Goal: Information Seeking & Learning: Learn about a topic

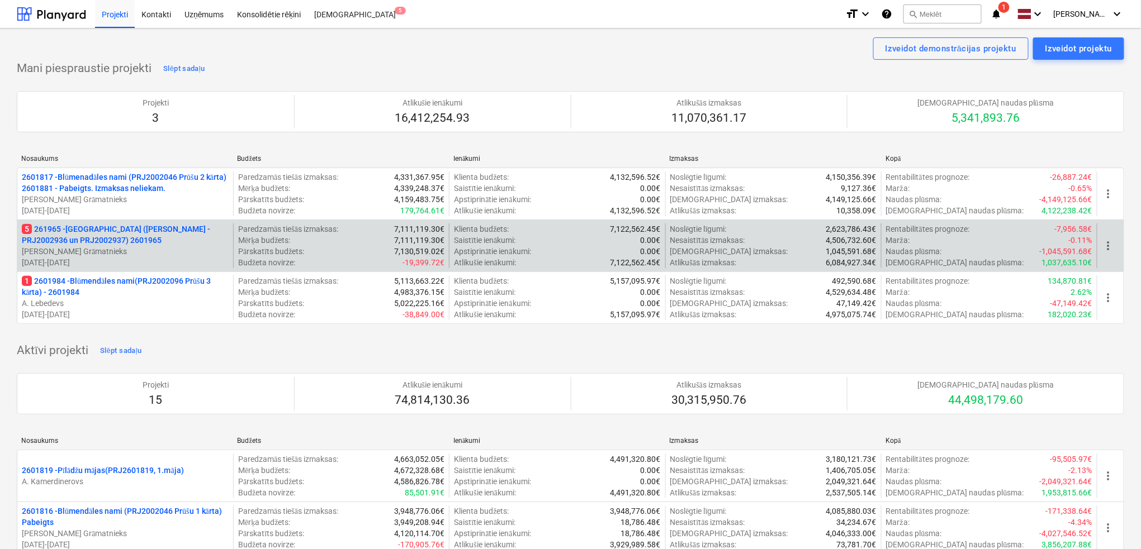
click at [121, 234] on p "5 261965 - [GEOGRAPHIC_DATA] ([PERSON_NAME] - PRJ2002936 un PRJ2002937) 2601965" at bounding box center [125, 235] width 207 height 22
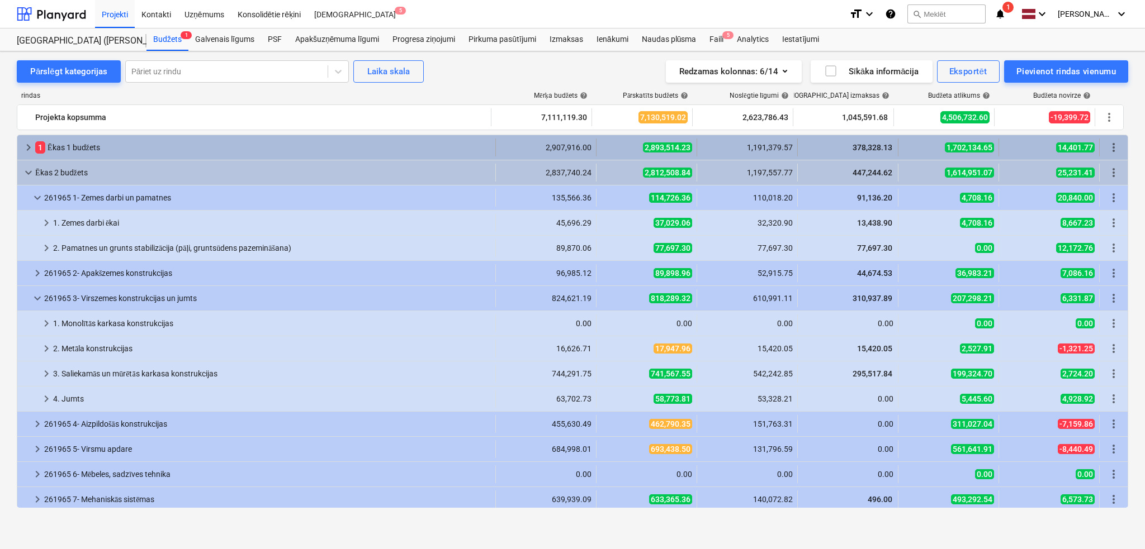
click at [29, 142] on span "keyboard_arrow_right" at bounding box center [28, 147] width 13 height 13
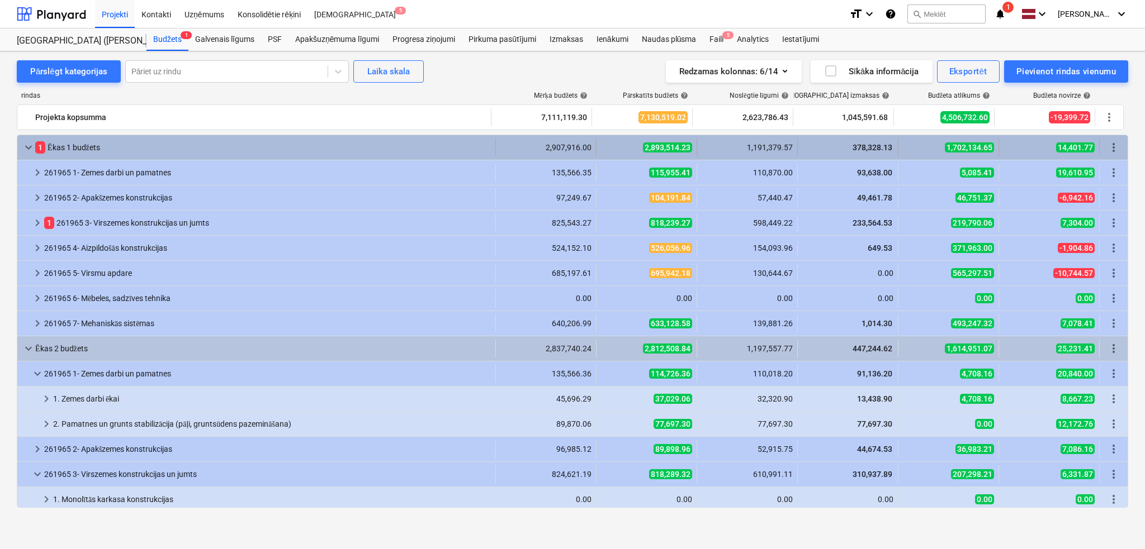
click at [27, 144] on span "keyboard_arrow_down" at bounding box center [28, 147] width 13 height 13
click at [30, 148] on span "keyboard_arrow_down" at bounding box center [28, 147] width 13 height 13
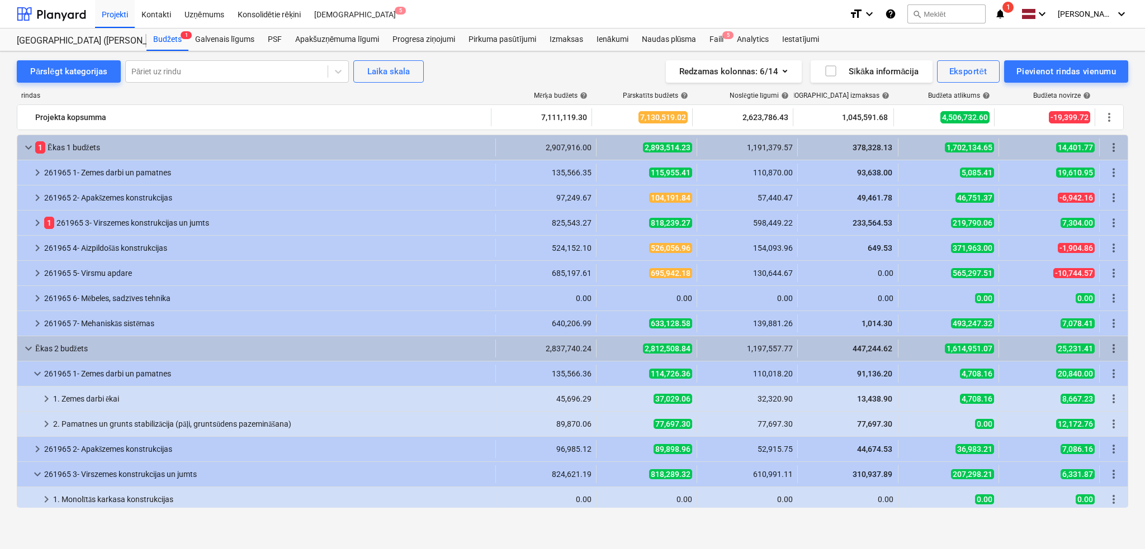
click at [30, 148] on span "keyboard_arrow_down" at bounding box center [28, 147] width 13 height 13
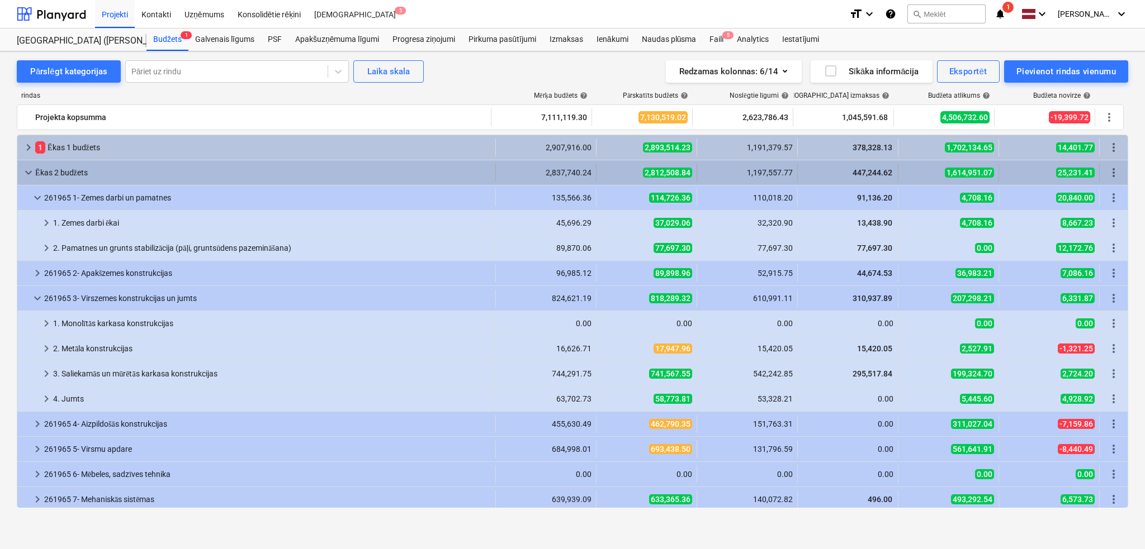
click at [27, 168] on span "keyboard_arrow_down" at bounding box center [28, 172] width 13 height 13
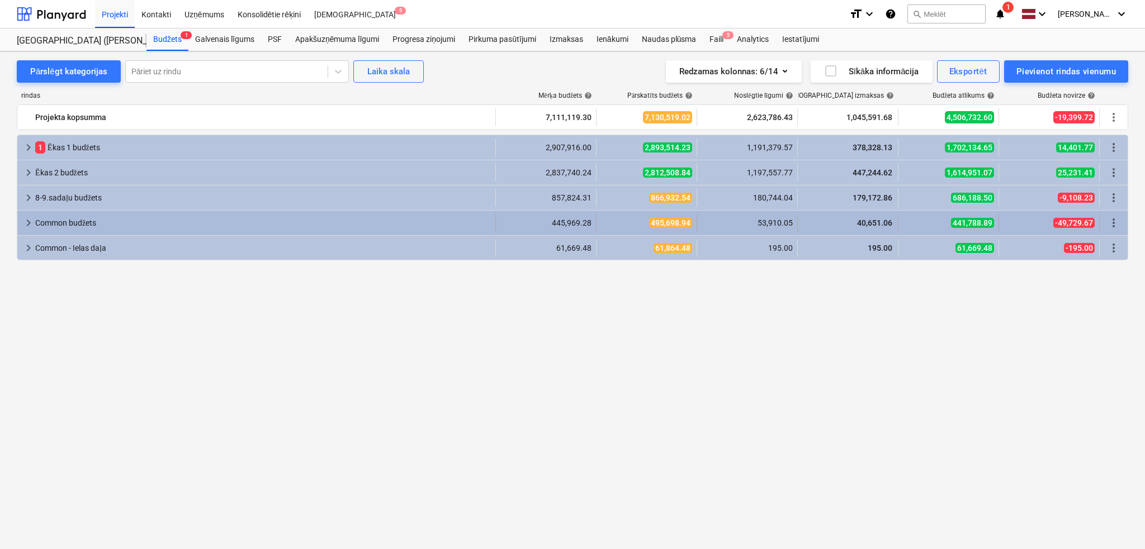
click at [28, 223] on span "keyboard_arrow_right" at bounding box center [28, 222] width 13 height 13
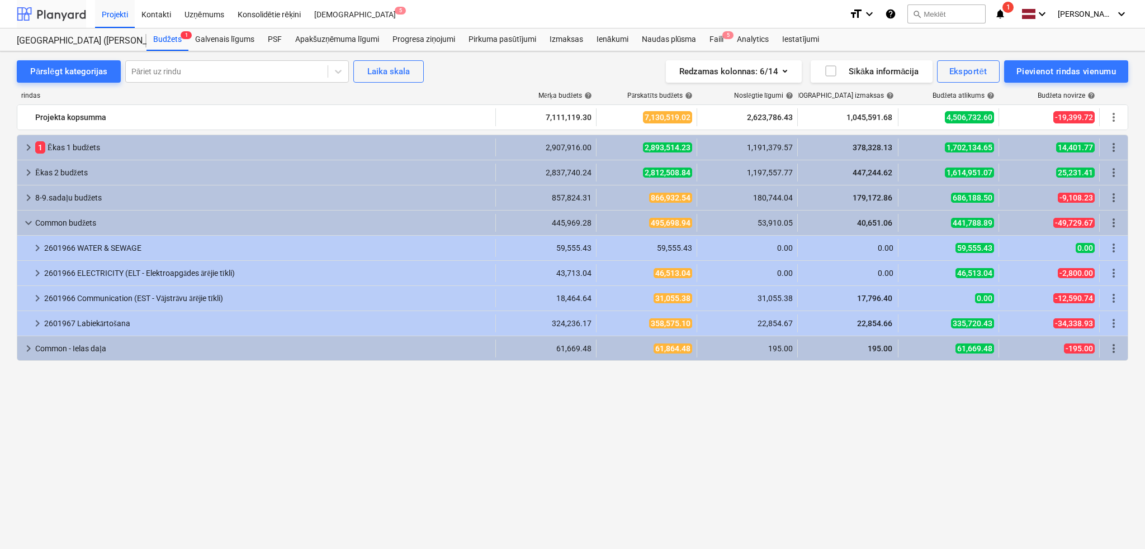
click at [53, 3] on div at bounding box center [51, 14] width 69 height 28
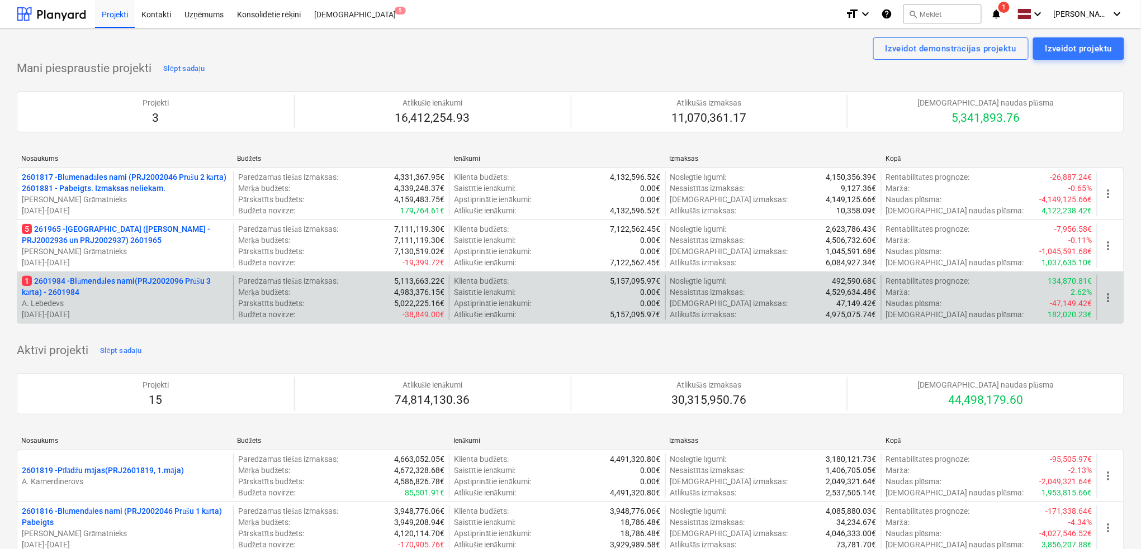
click at [150, 287] on p "1 2601984 - Blūmendāles nami(PRJ2002096 Prūšu 3 kārta) - 2601984" at bounding box center [125, 287] width 207 height 22
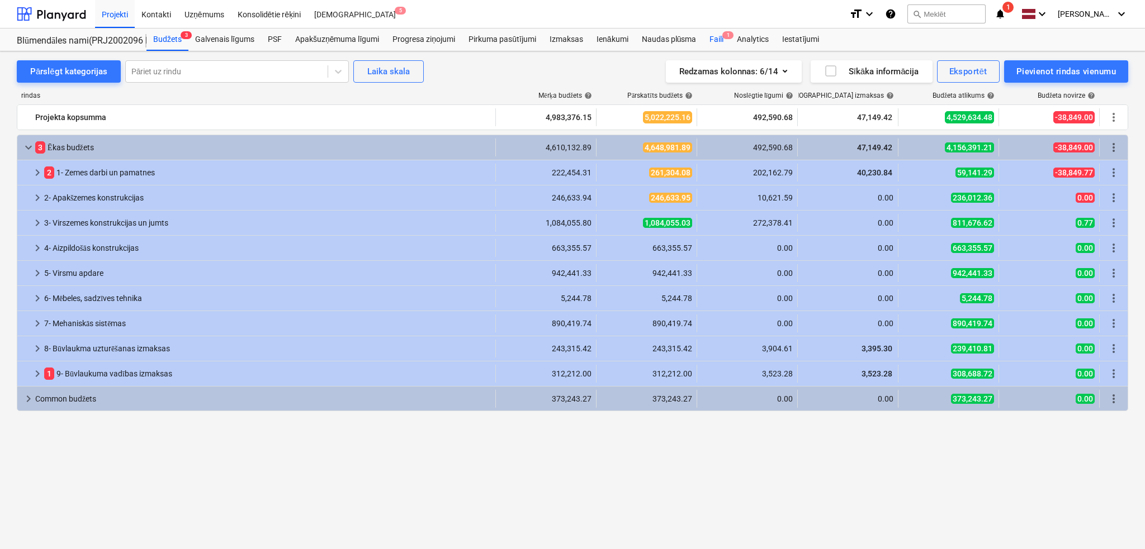
click at [715, 34] on div "Faili 1" at bounding box center [716, 40] width 27 height 22
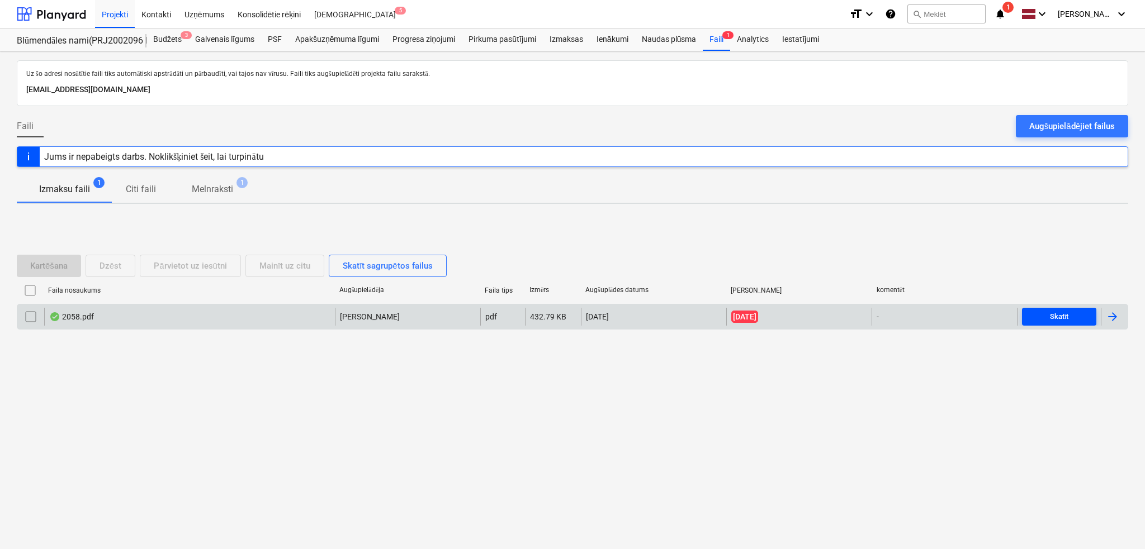
click at [1060, 314] on div "Skatīt" at bounding box center [1059, 317] width 19 height 13
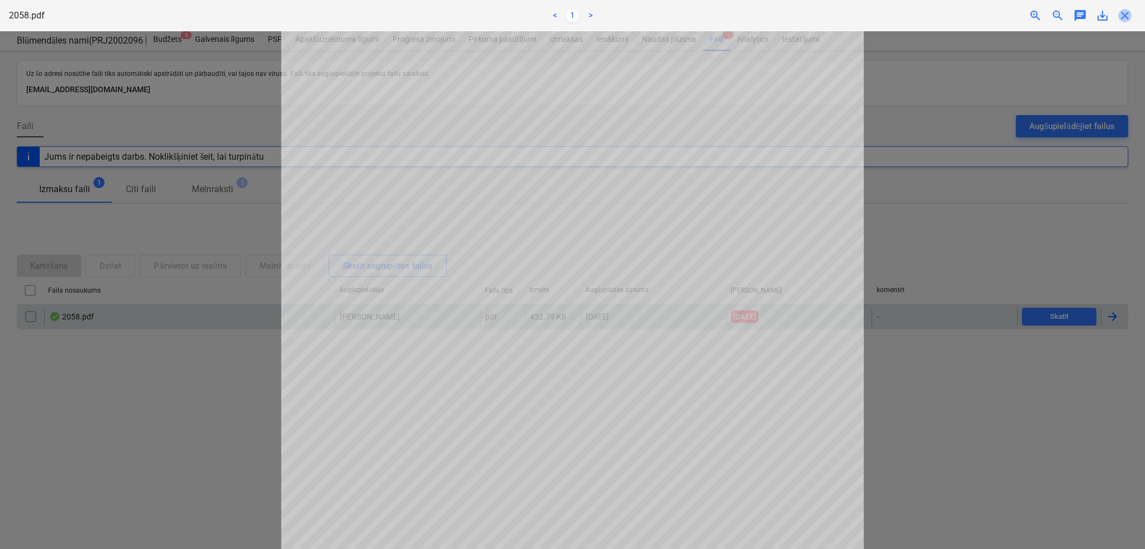
click at [1125, 16] on span "close" at bounding box center [1124, 15] width 13 height 13
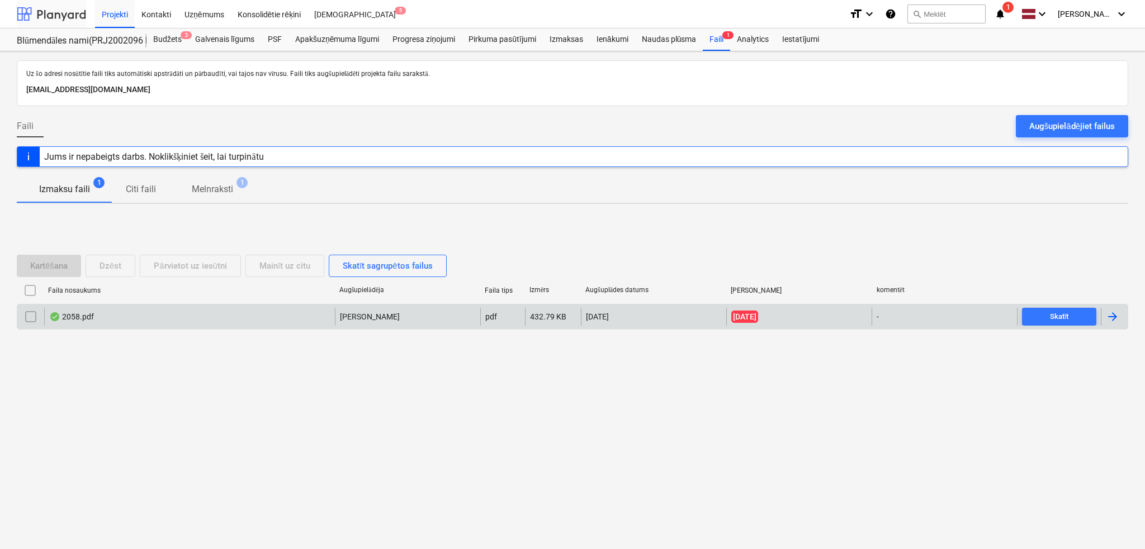
click at [82, 11] on div at bounding box center [51, 14] width 69 height 28
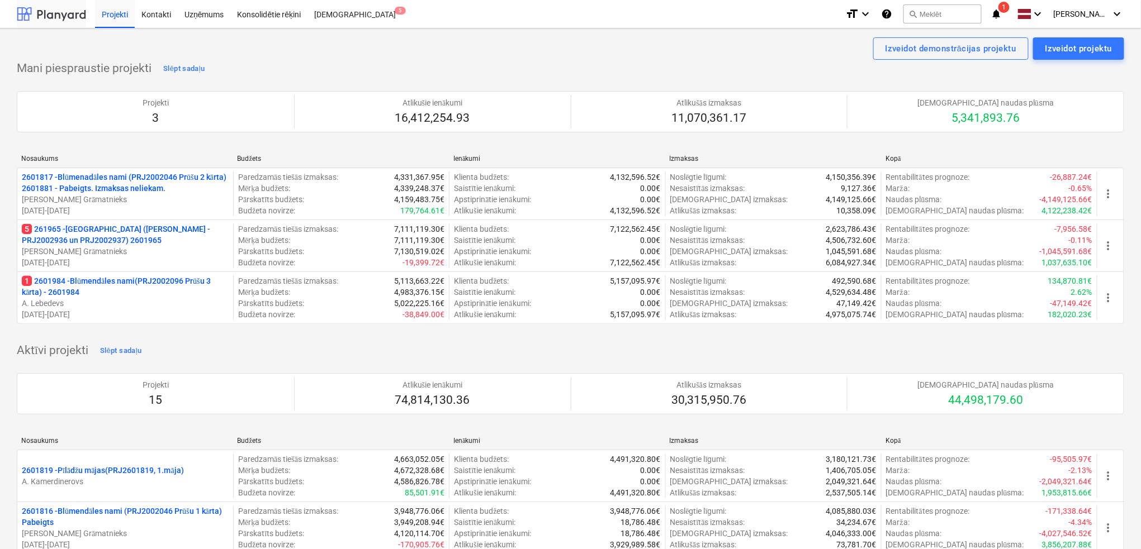
click at [56, 10] on div at bounding box center [51, 14] width 69 height 28
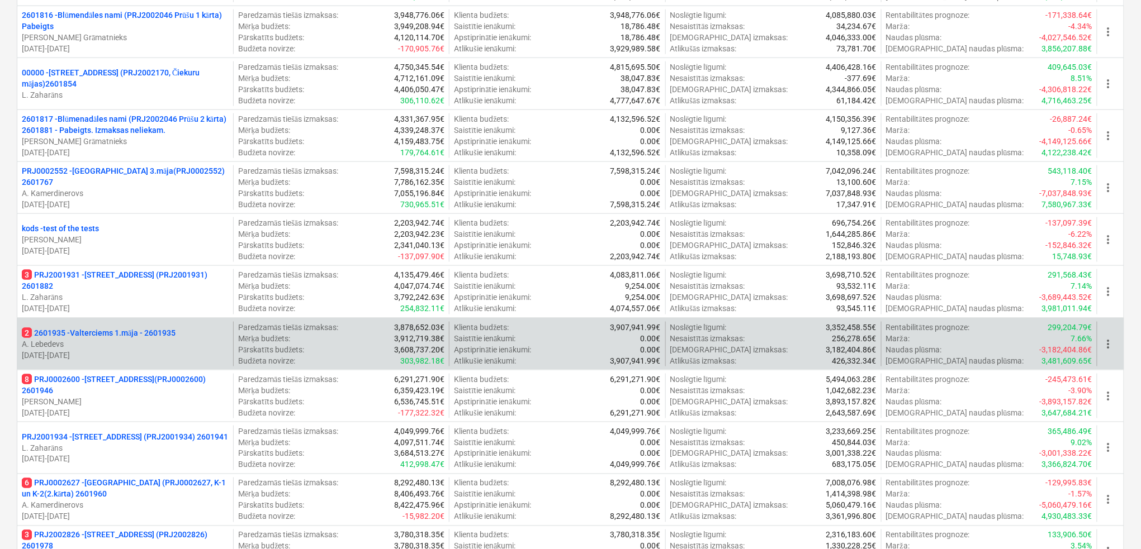
scroll to position [894, 0]
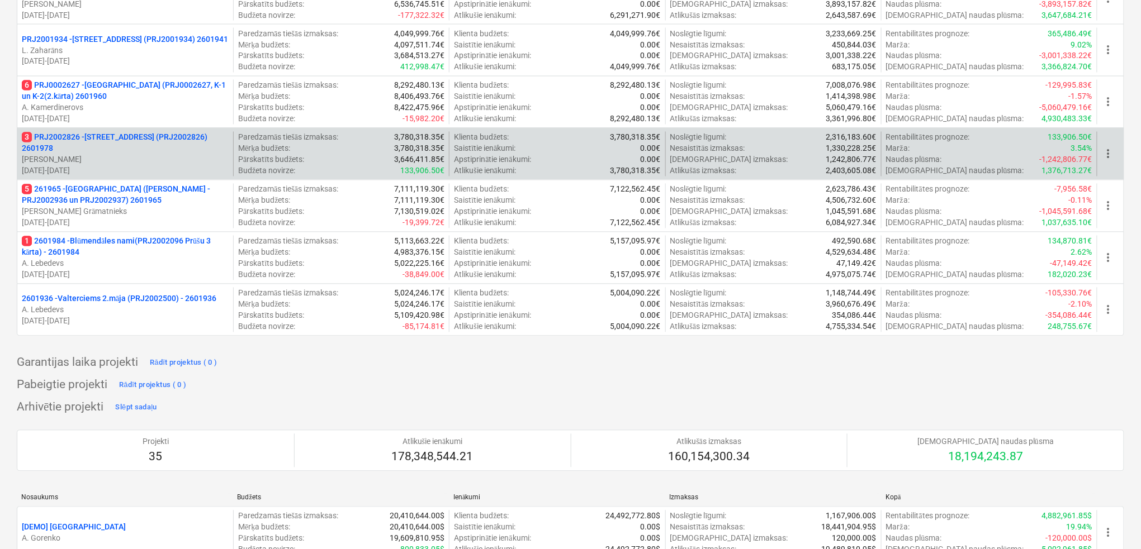
click at [146, 155] on p "[PERSON_NAME]" at bounding box center [125, 159] width 207 height 11
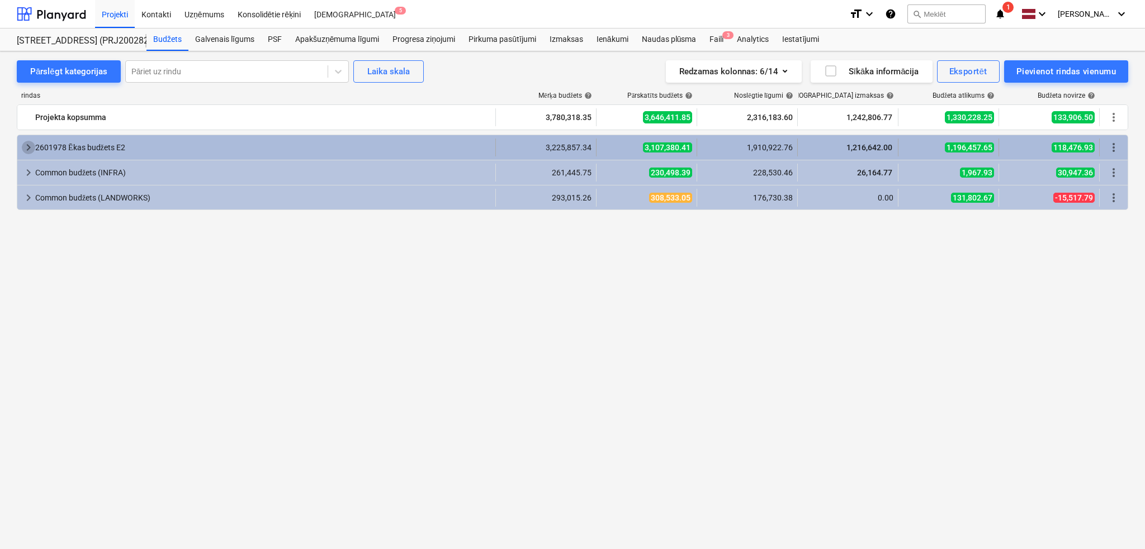
click at [27, 144] on span "keyboard_arrow_right" at bounding box center [28, 147] width 13 height 13
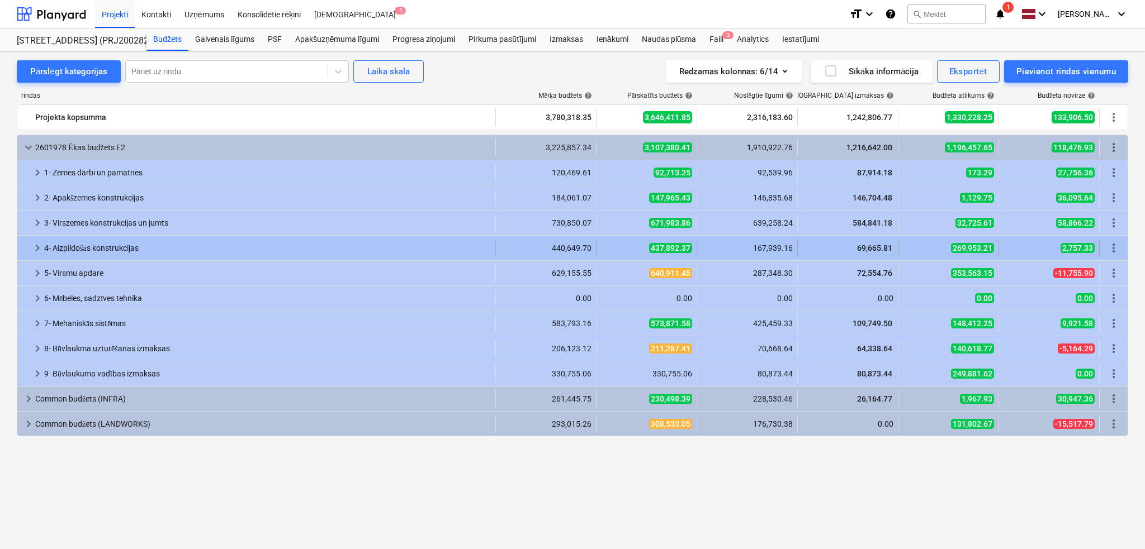
click at [36, 242] on span "keyboard_arrow_right" at bounding box center [37, 247] width 13 height 13
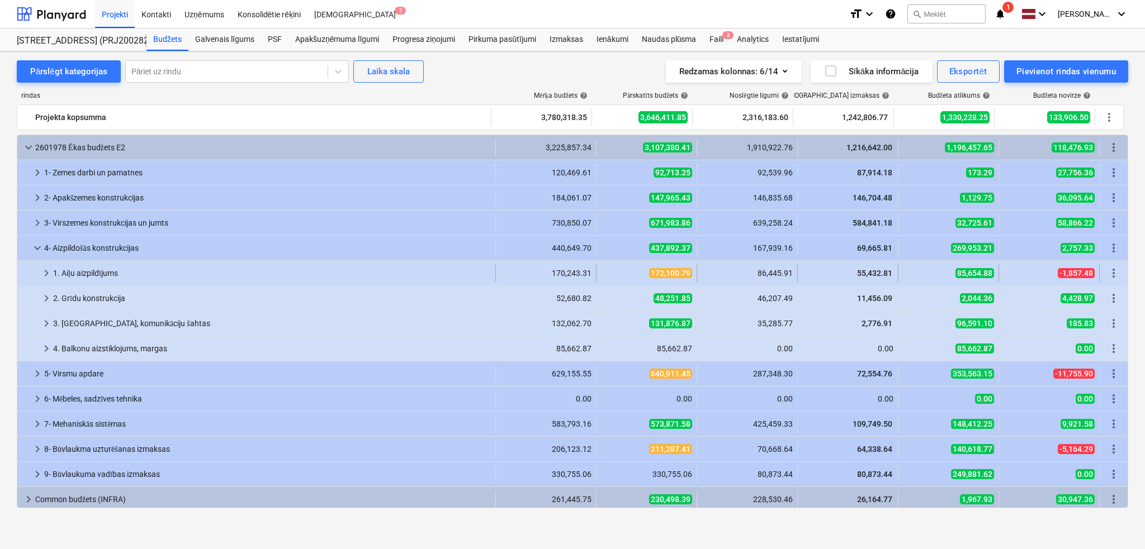
click at [44, 271] on span "keyboard_arrow_right" at bounding box center [46, 273] width 13 height 13
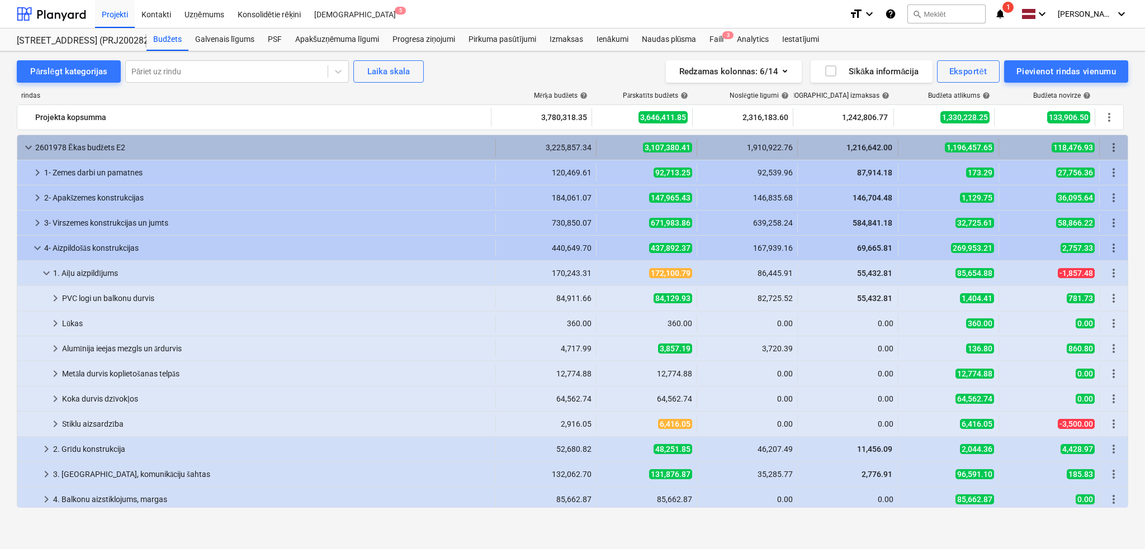
click at [20, 149] on div "keyboard_arrow_down 2601978 [PERSON_NAME] budžets E2" at bounding box center [256, 148] width 478 height 18
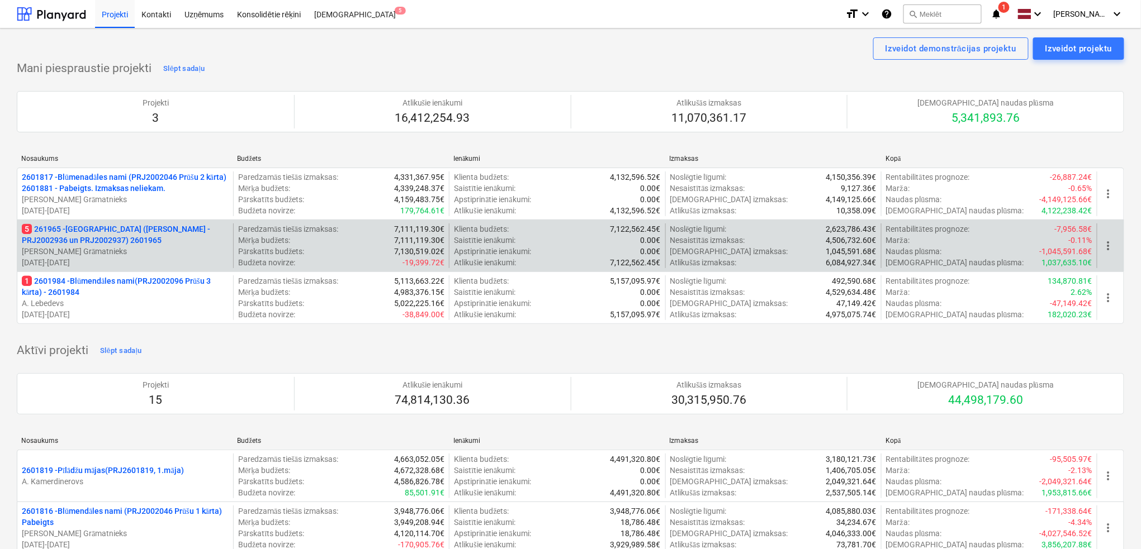
click at [72, 240] on p "5 261965 - [GEOGRAPHIC_DATA] ([PERSON_NAME] - PRJ2002936 un PRJ2002937) 2601965" at bounding box center [125, 235] width 207 height 22
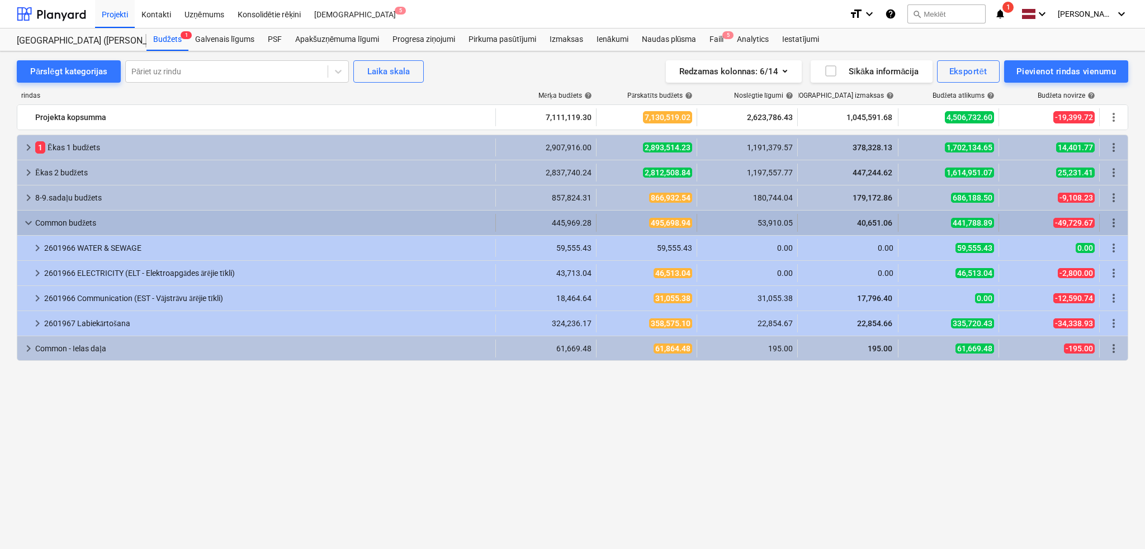
click at [31, 222] on span "keyboard_arrow_down" at bounding box center [28, 222] width 13 height 13
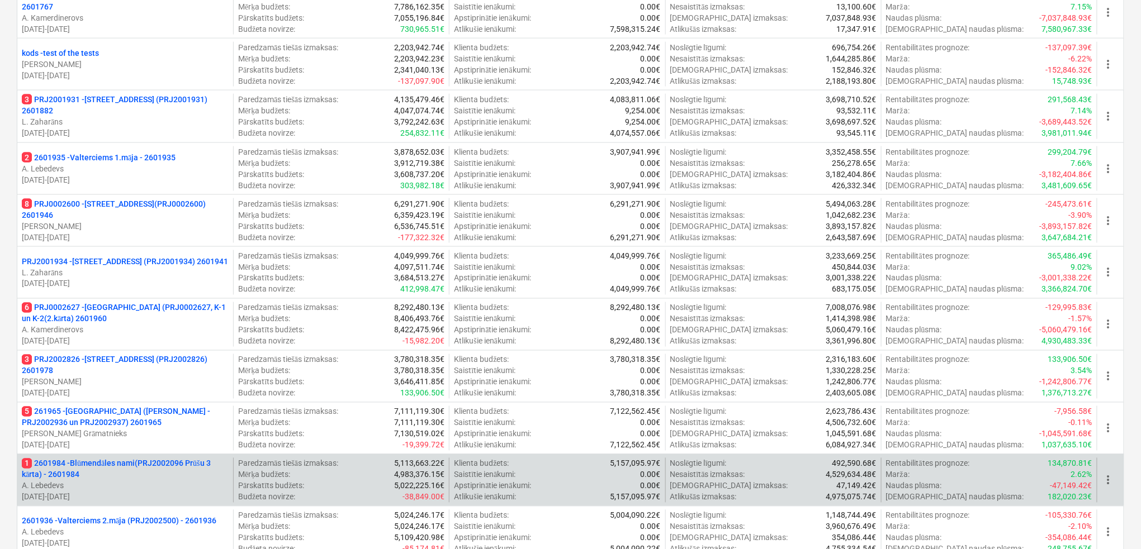
scroll to position [695, 0]
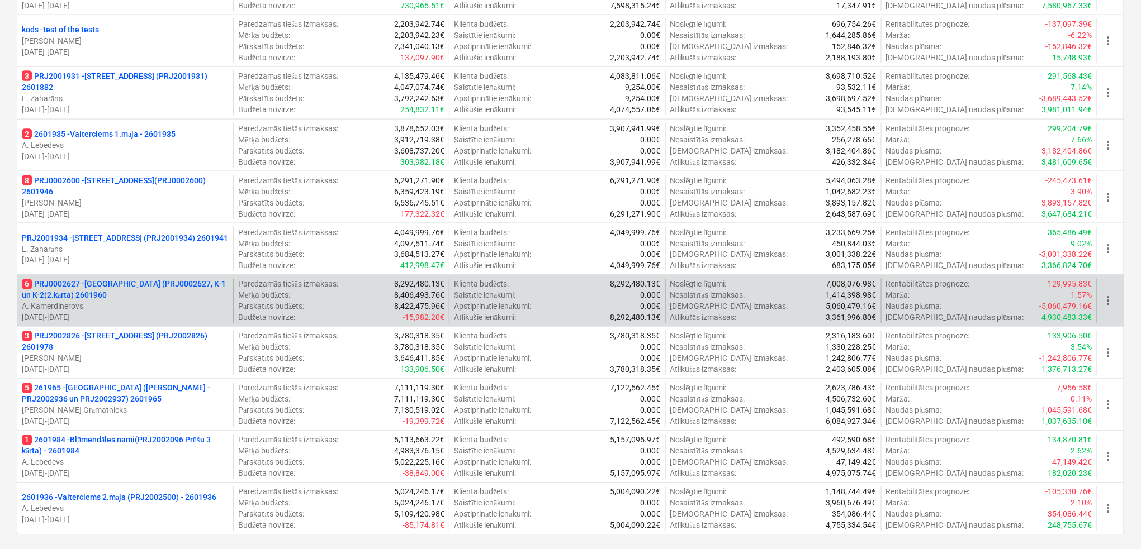
click at [146, 286] on p "6 PRJ0002627 - [GEOGRAPHIC_DATA] (PRJ0002627, K-1 un K-2(2.kārta) 2601960" at bounding box center [125, 290] width 207 height 22
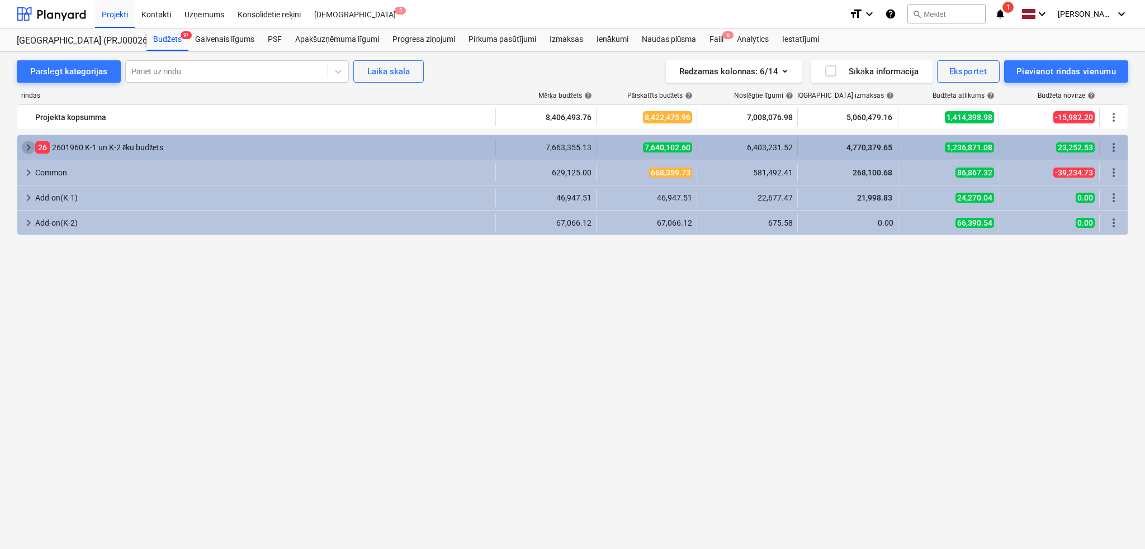
click at [30, 149] on span "keyboard_arrow_right" at bounding box center [28, 147] width 13 height 13
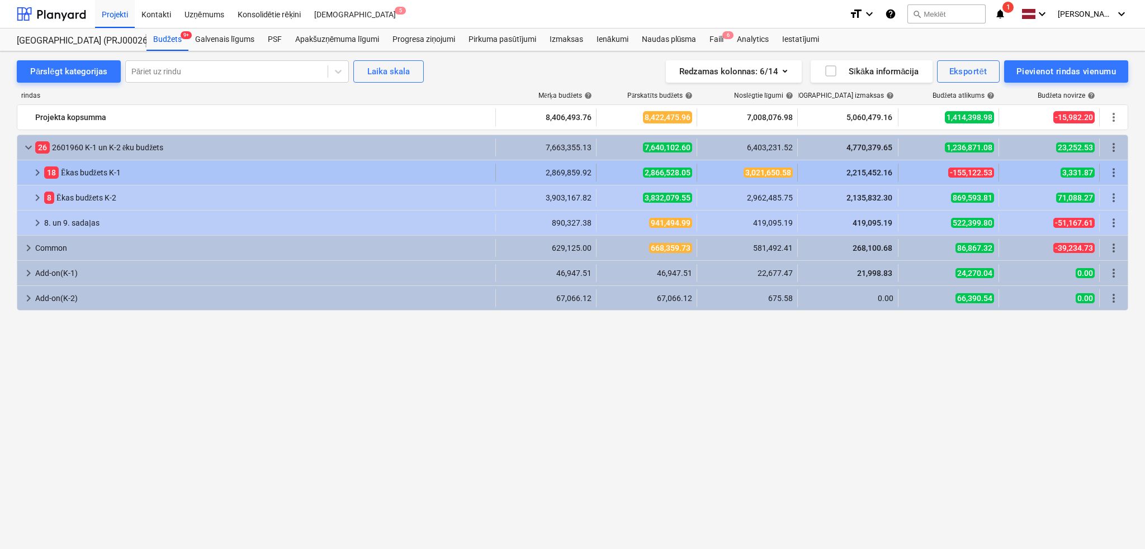
click at [32, 172] on span "keyboard_arrow_right" at bounding box center [37, 172] width 13 height 13
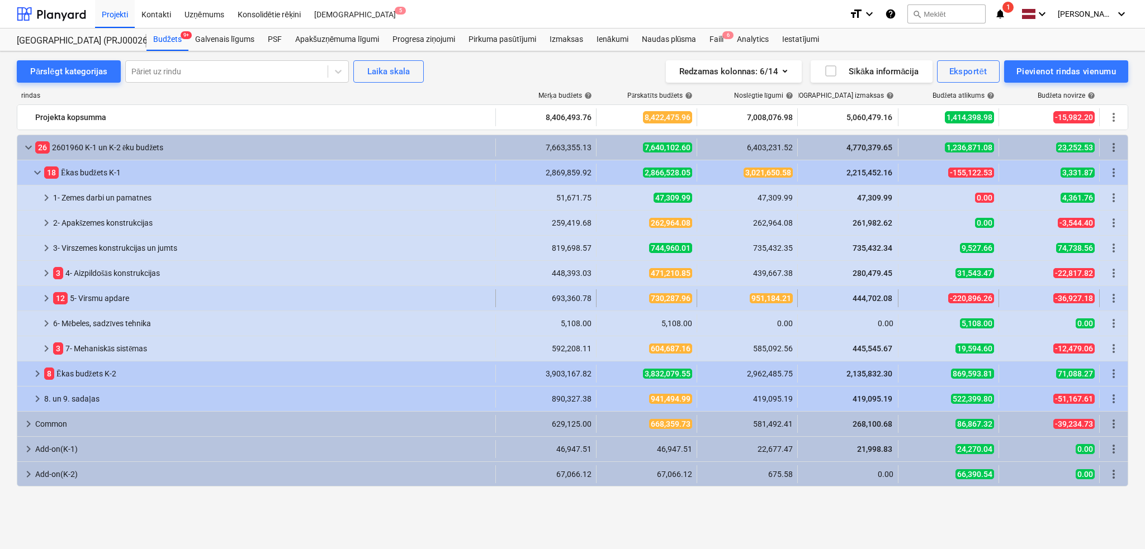
click at [47, 300] on span "keyboard_arrow_right" at bounding box center [46, 298] width 13 height 13
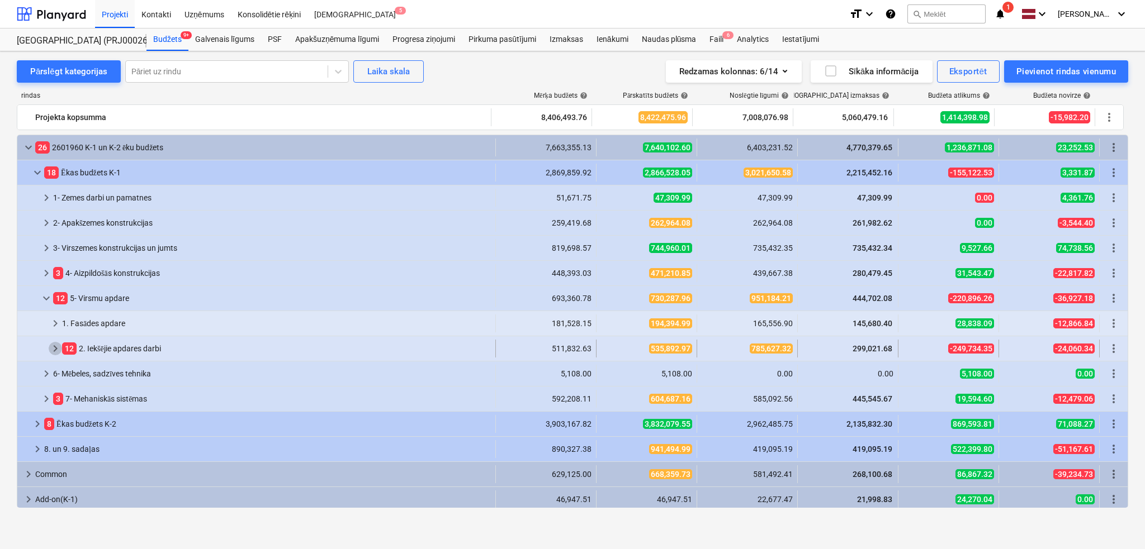
click at [54, 348] on span "keyboard_arrow_right" at bounding box center [55, 348] width 13 height 13
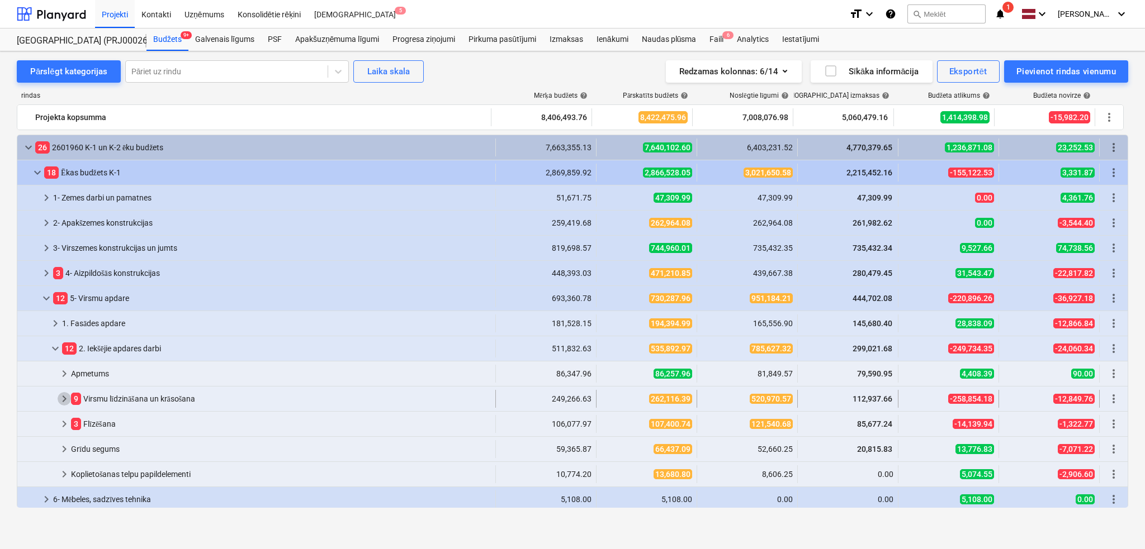
click at [67, 399] on span "keyboard_arrow_right" at bounding box center [64, 398] width 13 height 13
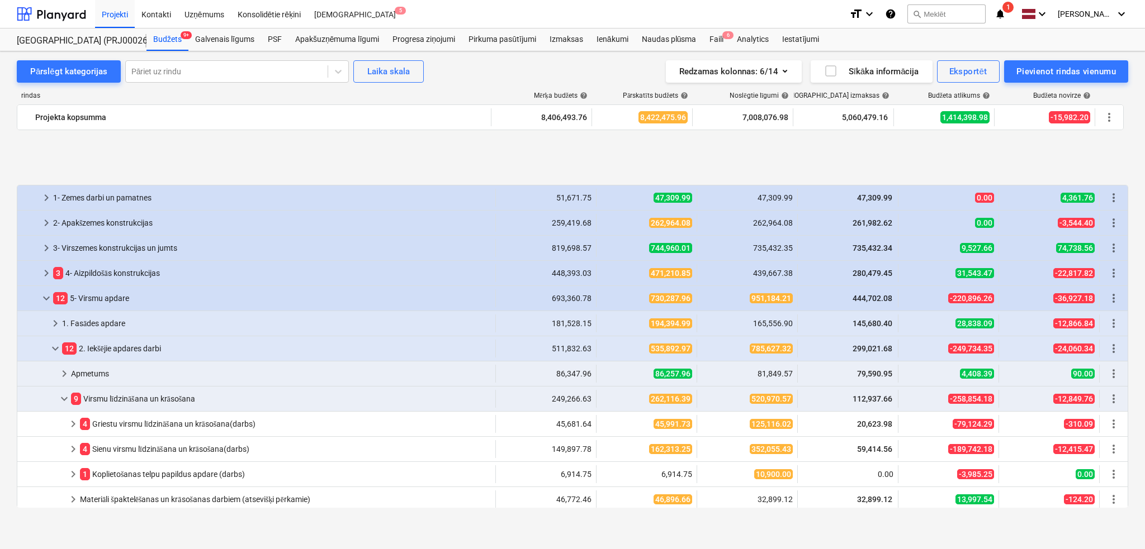
scroll to position [99, 0]
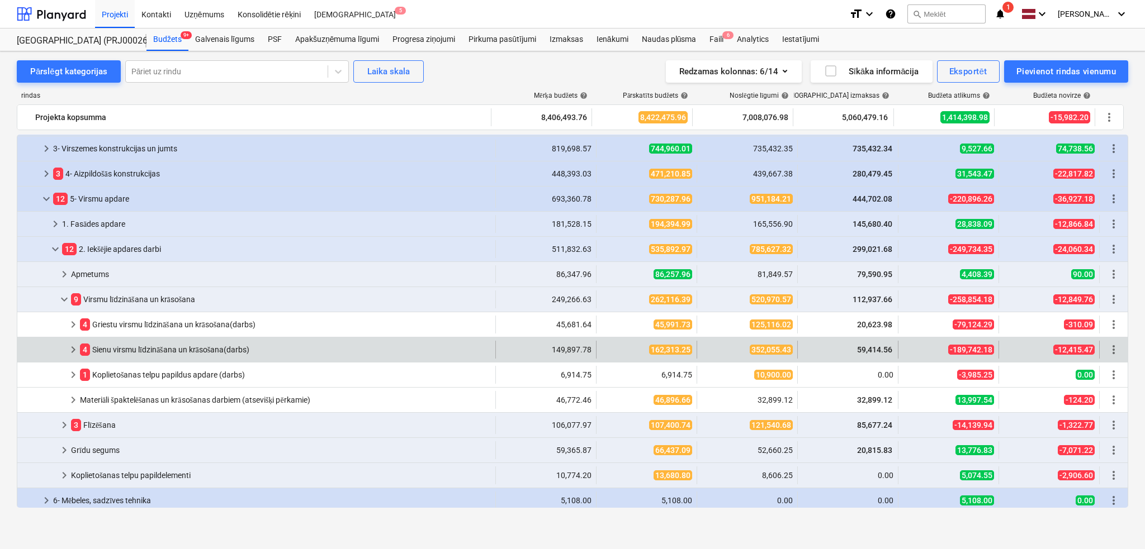
click at [74, 354] on span "keyboard_arrow_right" at bounding box center [73, 349] width 13 height 13
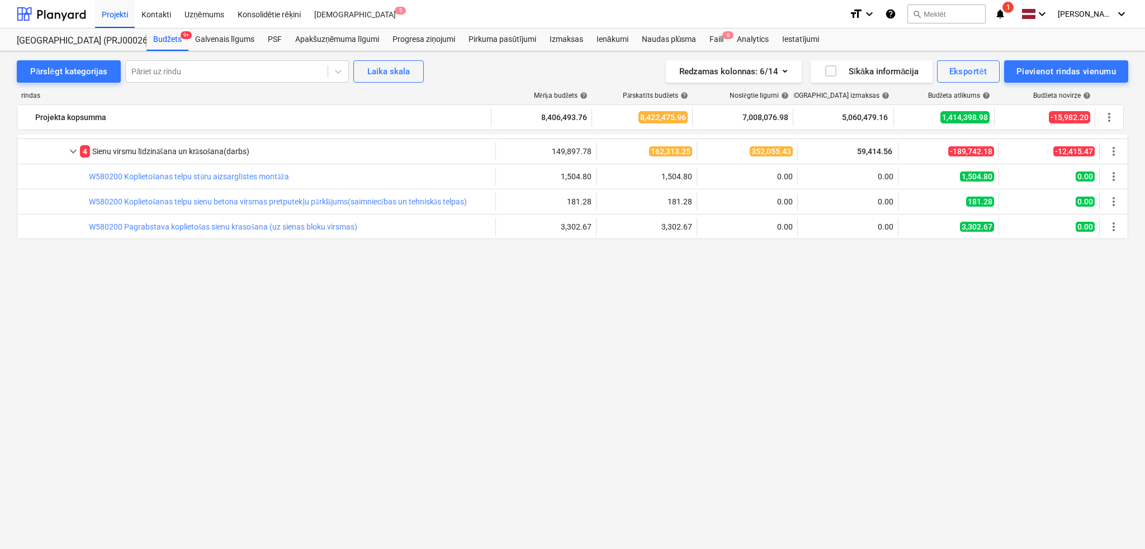
scroll to position [0, 0]
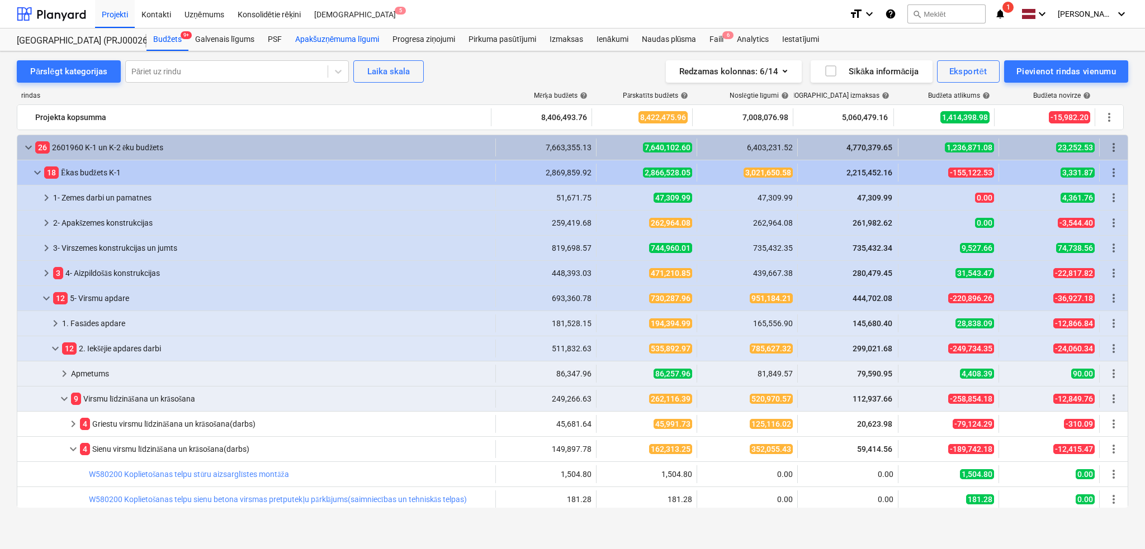
click at [352, 40] on div "Apakšuzņēmuma līgumi" at bounding box center [336, 40] width 97 height 22
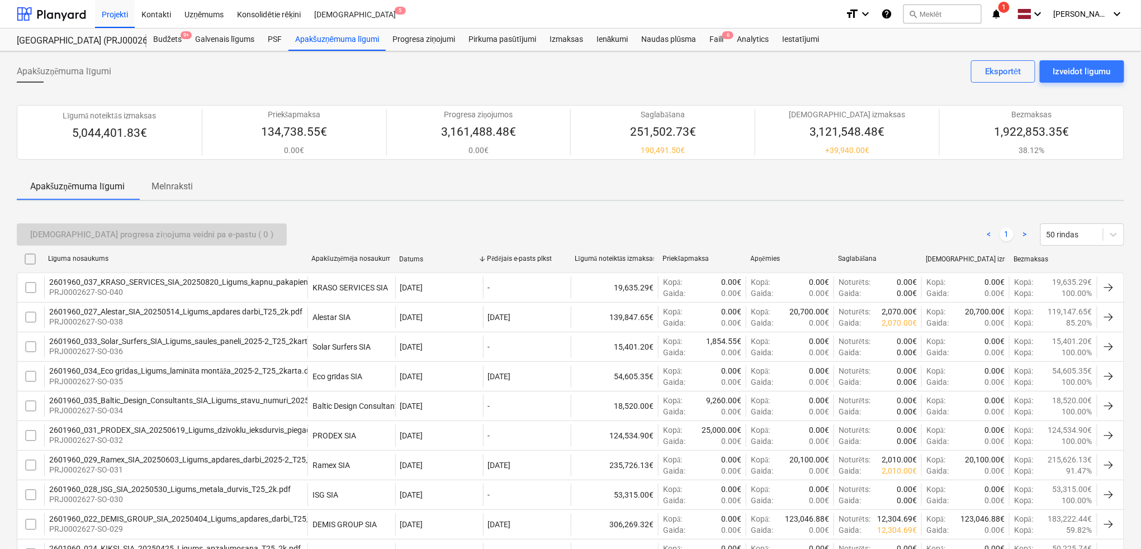
click at [408, 258] on div "Datums" at bounding box center [438, 259] width 79 height 8
checkbox input "false"
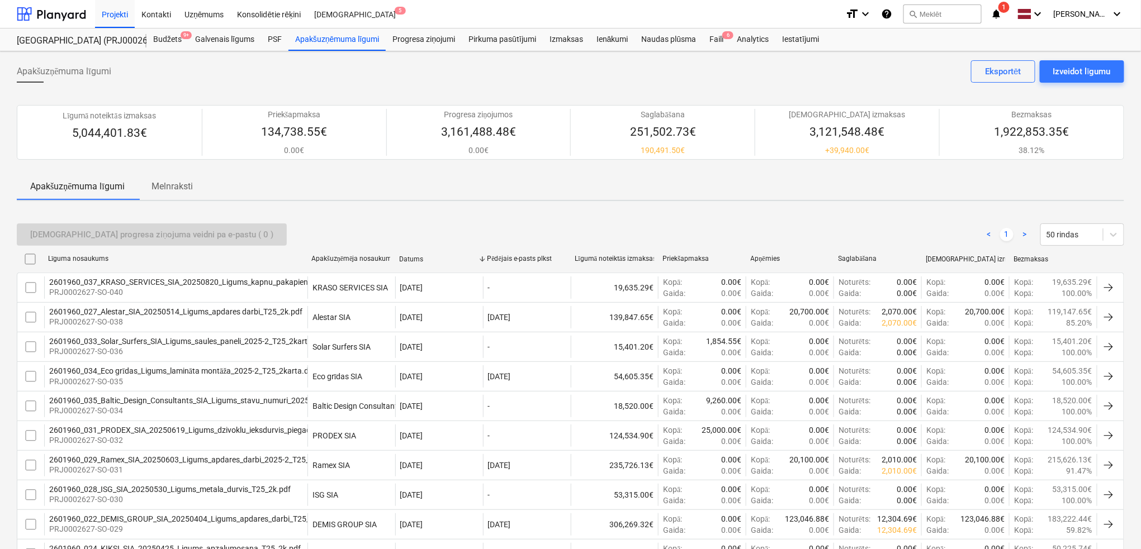
checkbox input "false"
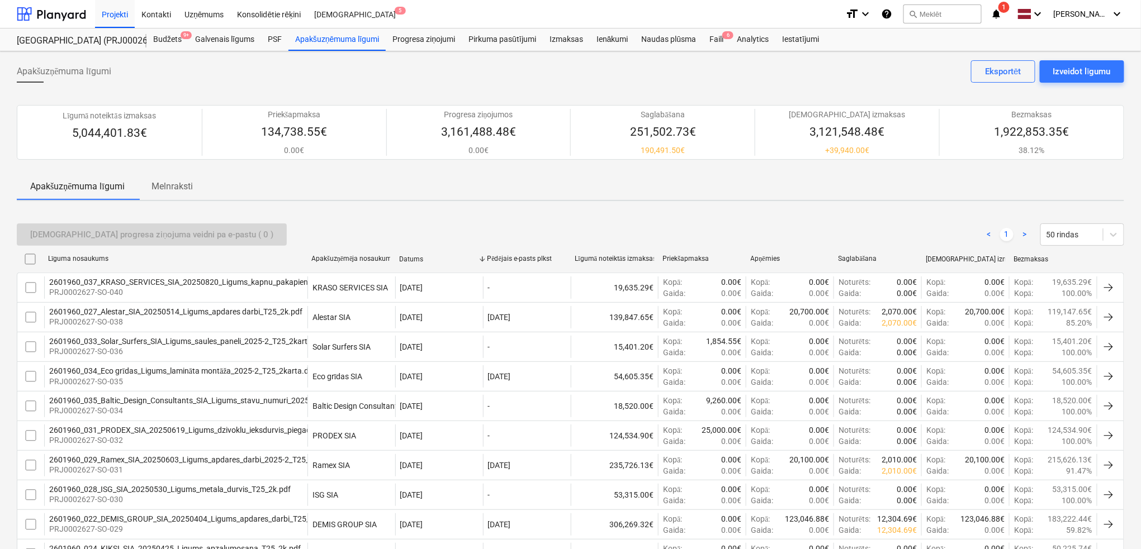
checkbox input "false"
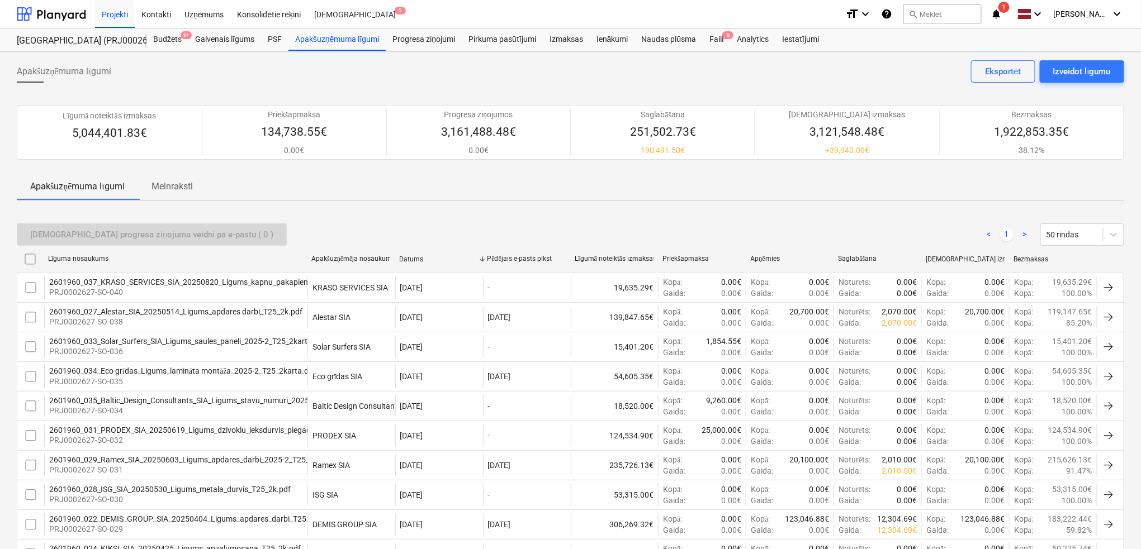
checkbox input "false"
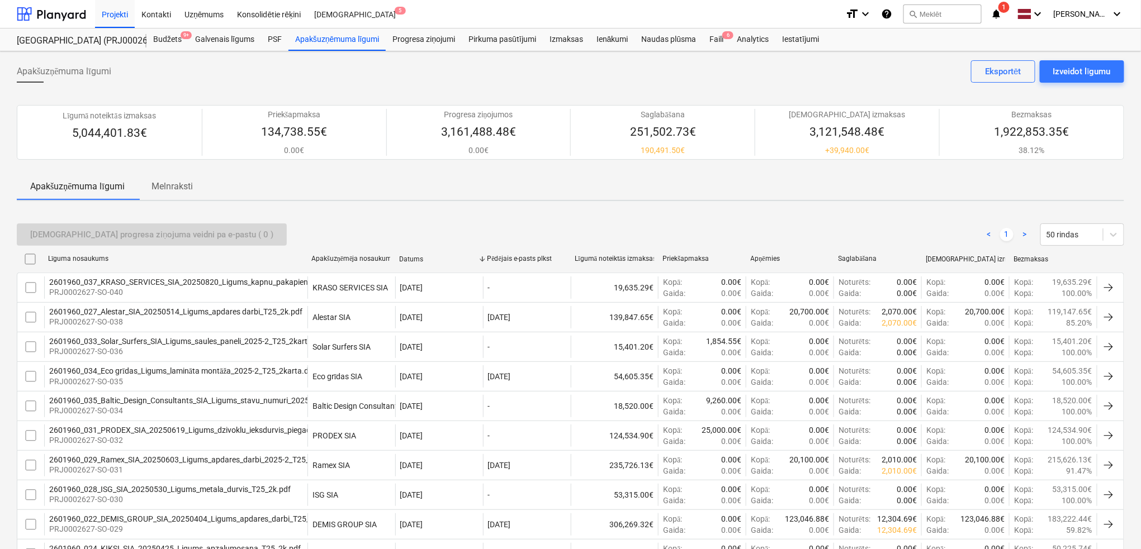
checkbox input "false"
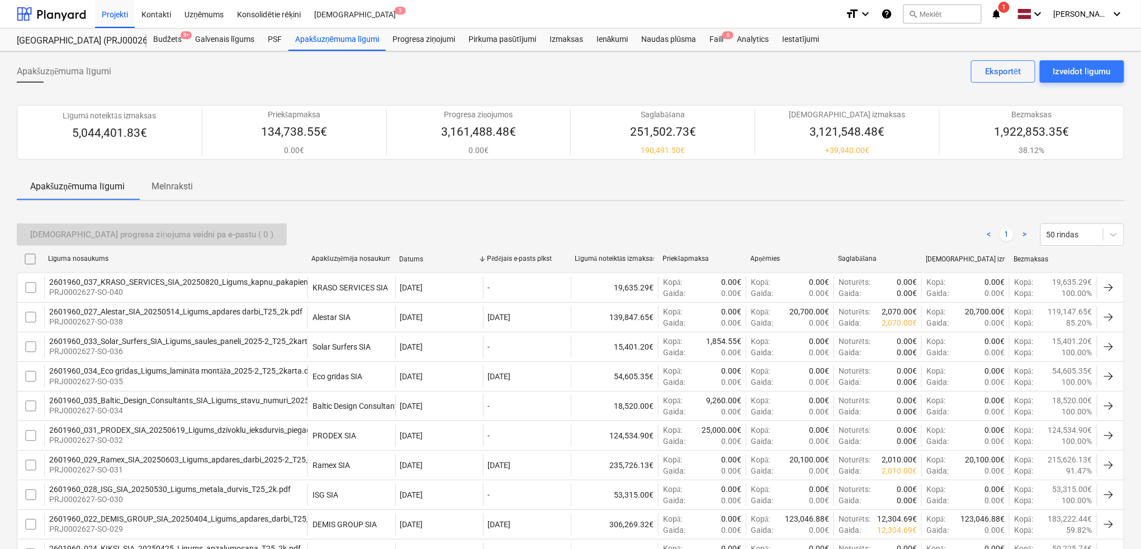
checkbox input "false"
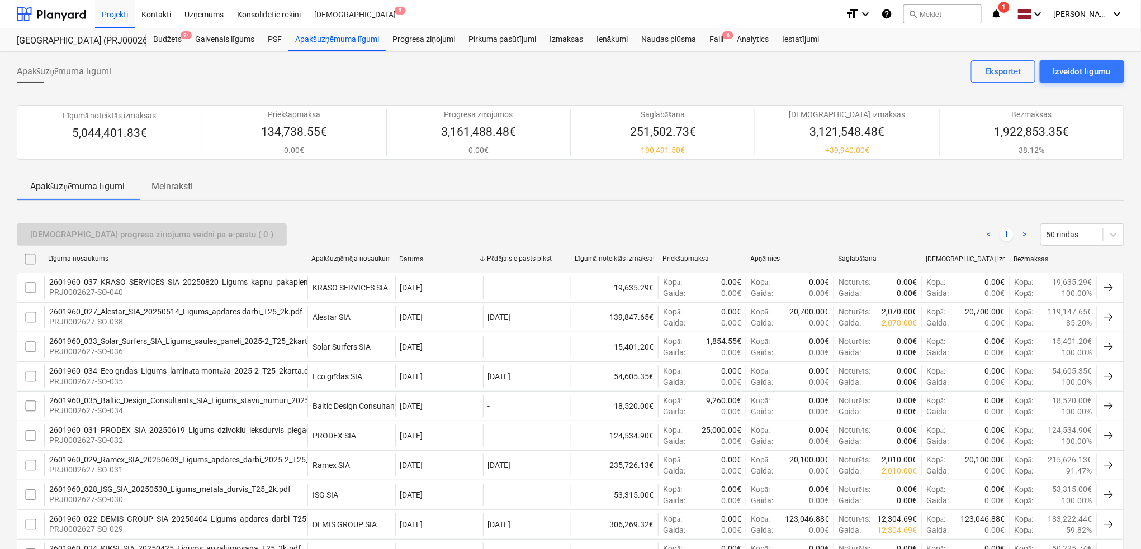
checkbox input "false"
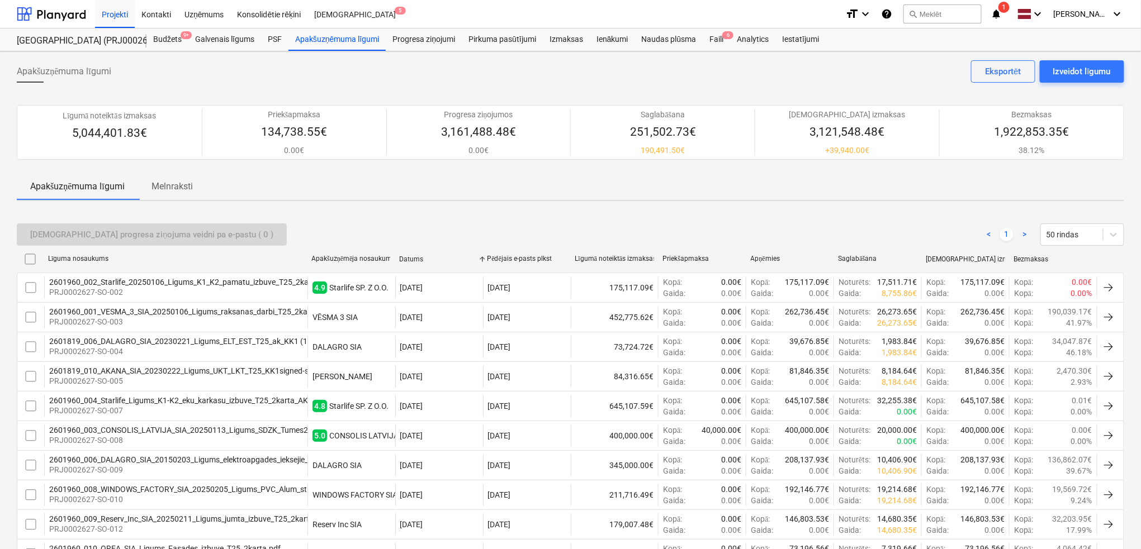
click at [408, 258] on div "Datums" at bounding box center [438, 259] width 79 height 8
checkbox input "false"
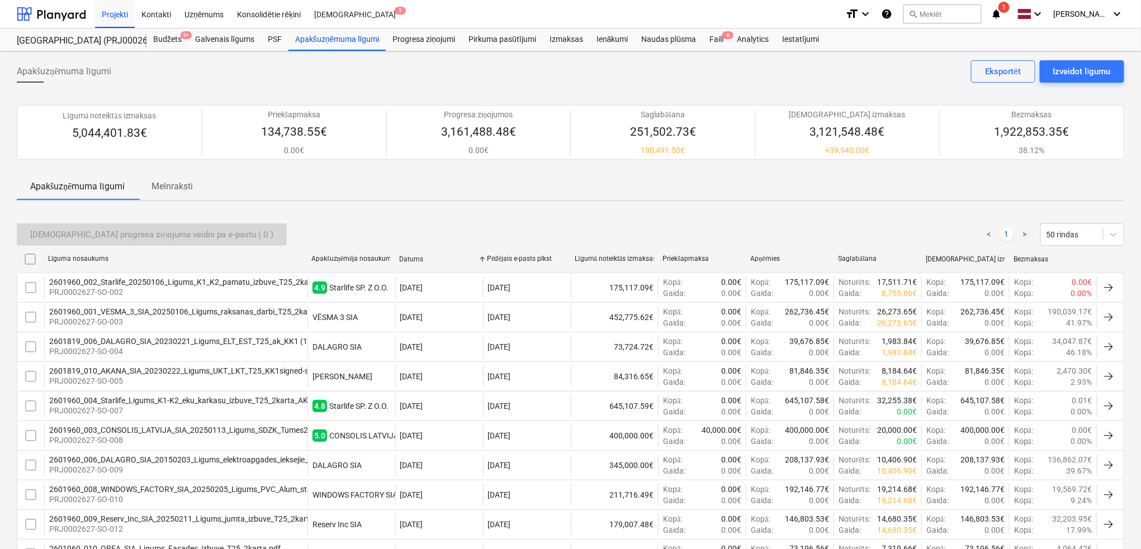
checkbox input "false"
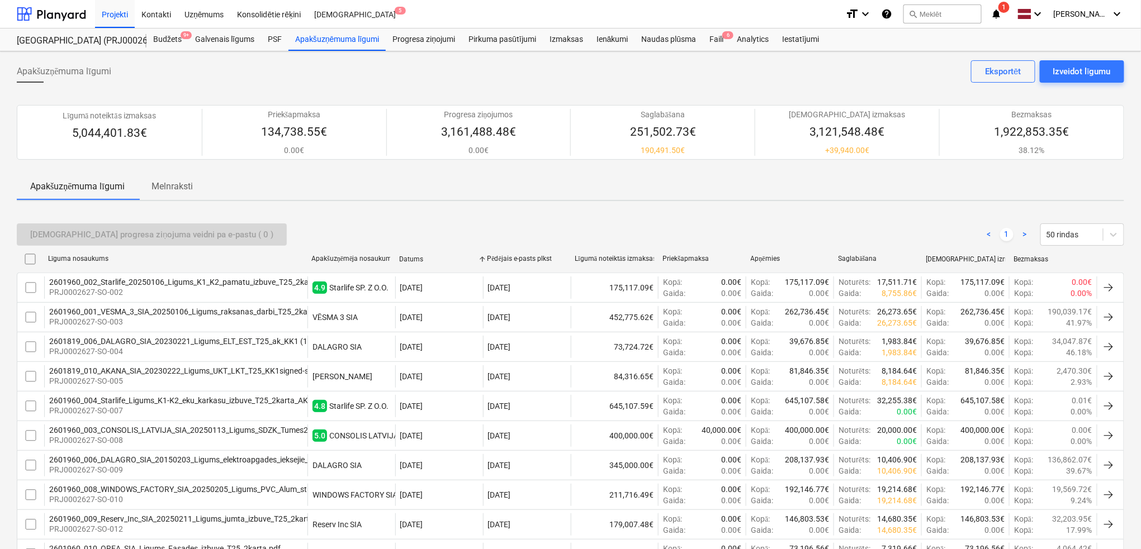
checkbox input "false"
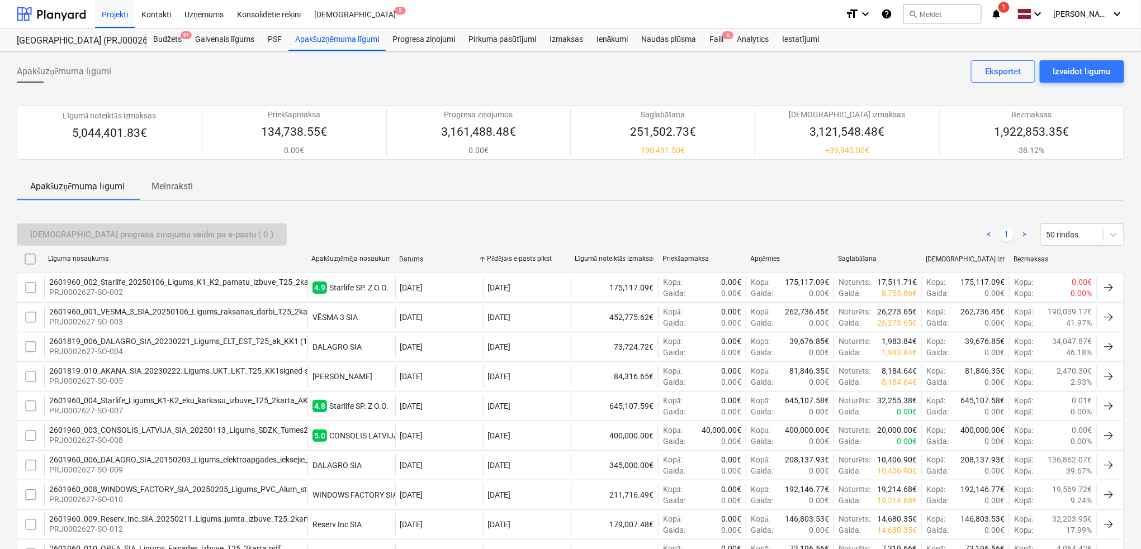
checkbox input "false"
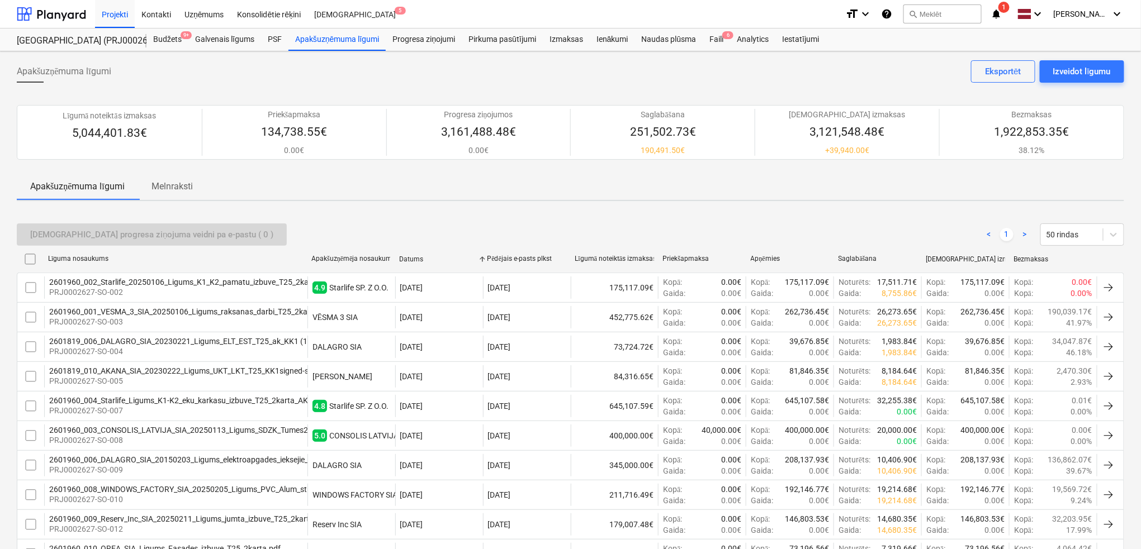
checkbox input "false"
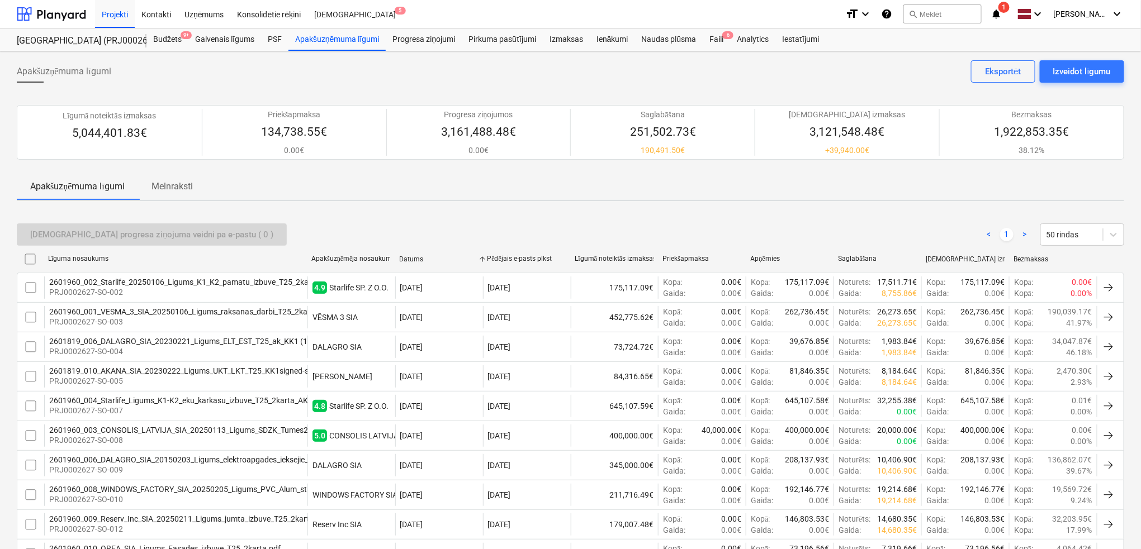
checkbox input "false"
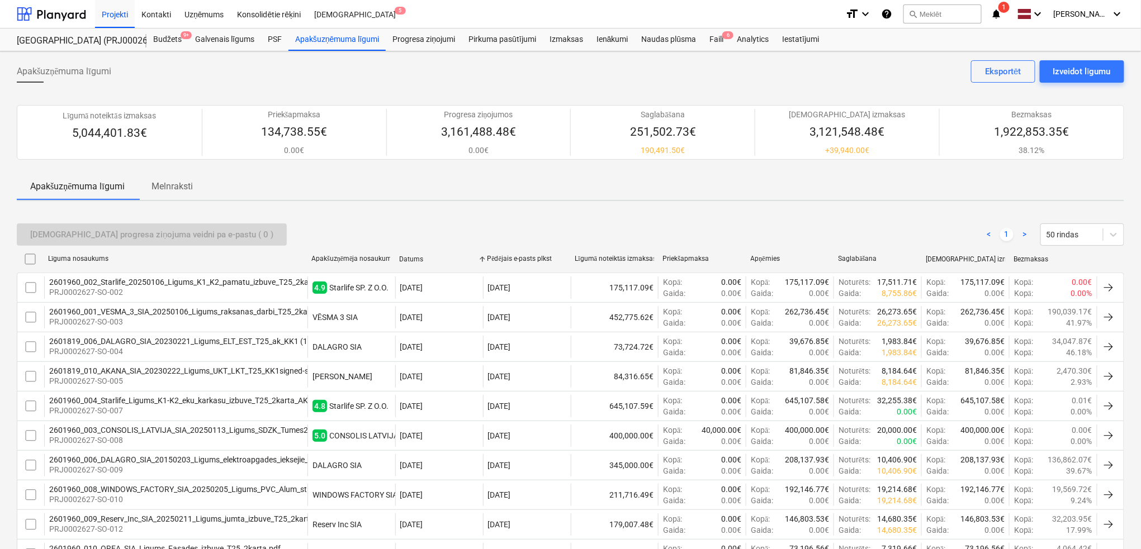
checkbox input "false"
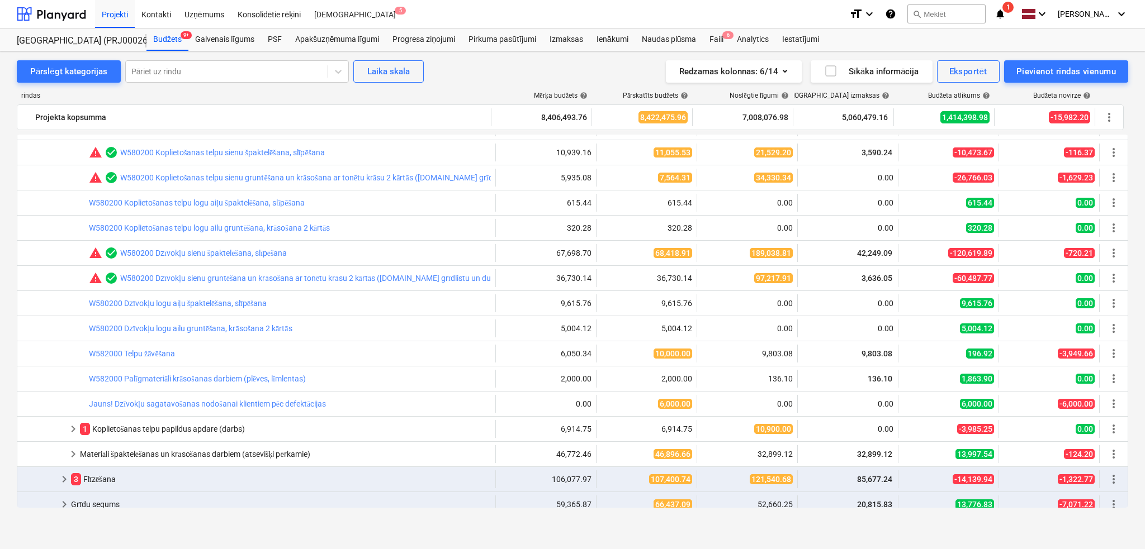
scroll to position [298, 0]
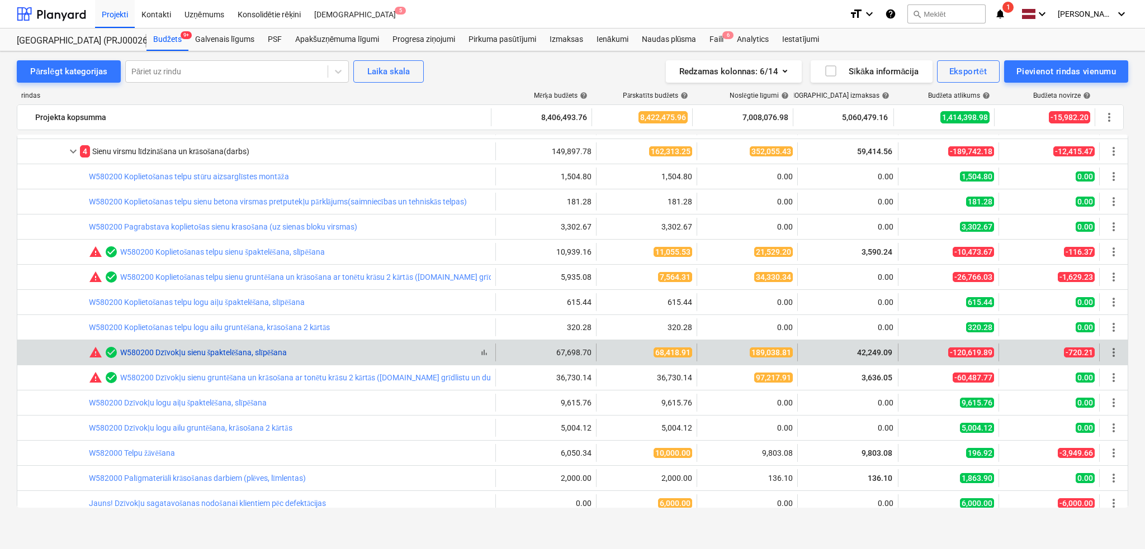
click at [221, 349] on link "W580200 Dzīvokļu sienu špaktelēšana, slīpēšana" at bounding box center [203, 352] width 167 height 9
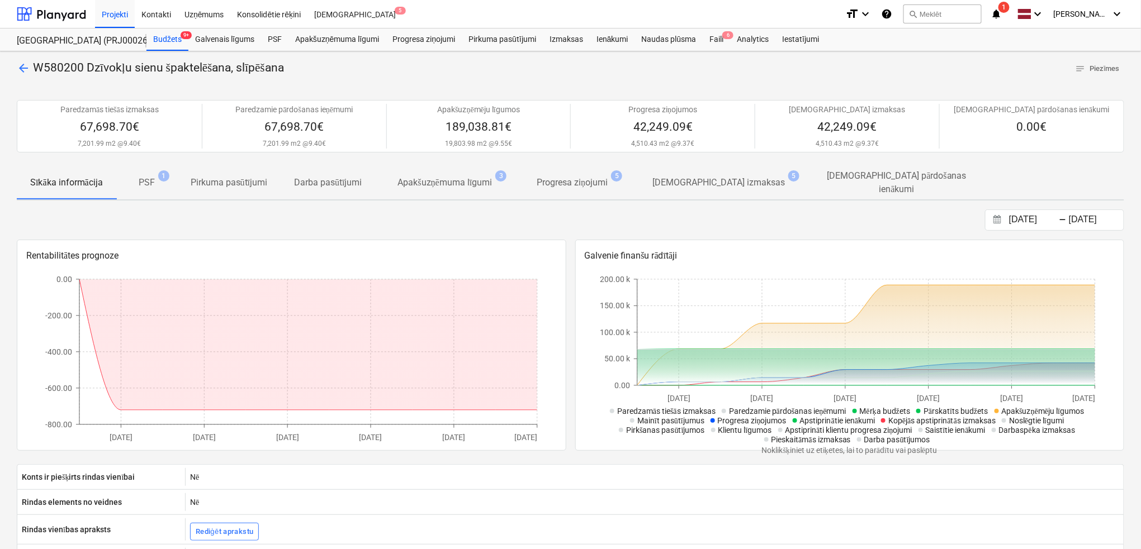
click at [686, 177] on p "[DEMOGRAPHIC_DATA] izmaksas" at bounding box center [718, 182] width 132 height 13
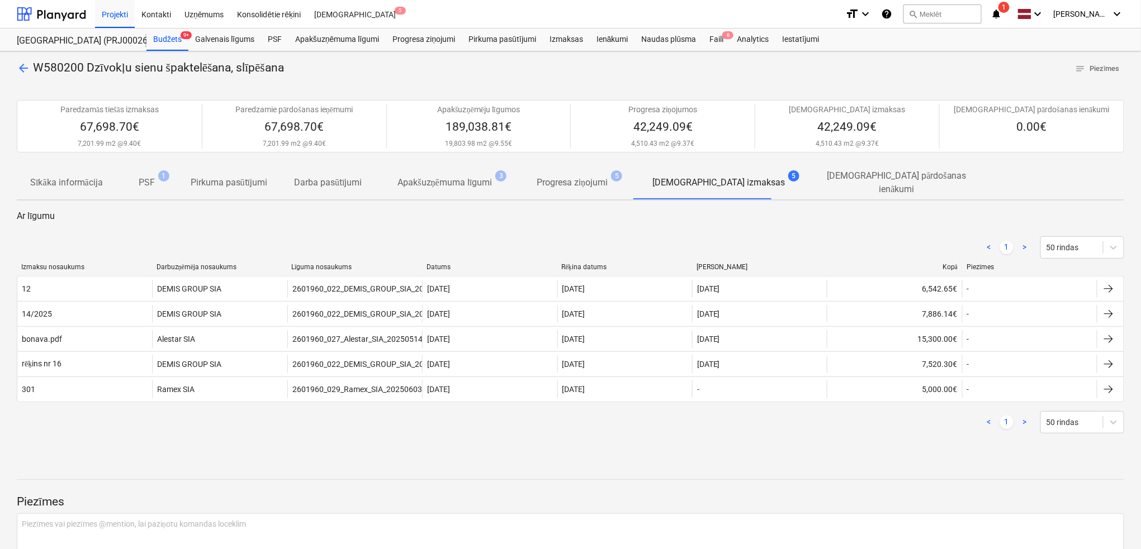
click at [582, 181] on p "Progresa ziņojumi" at bounding box center [572, 182] width 71 height 13
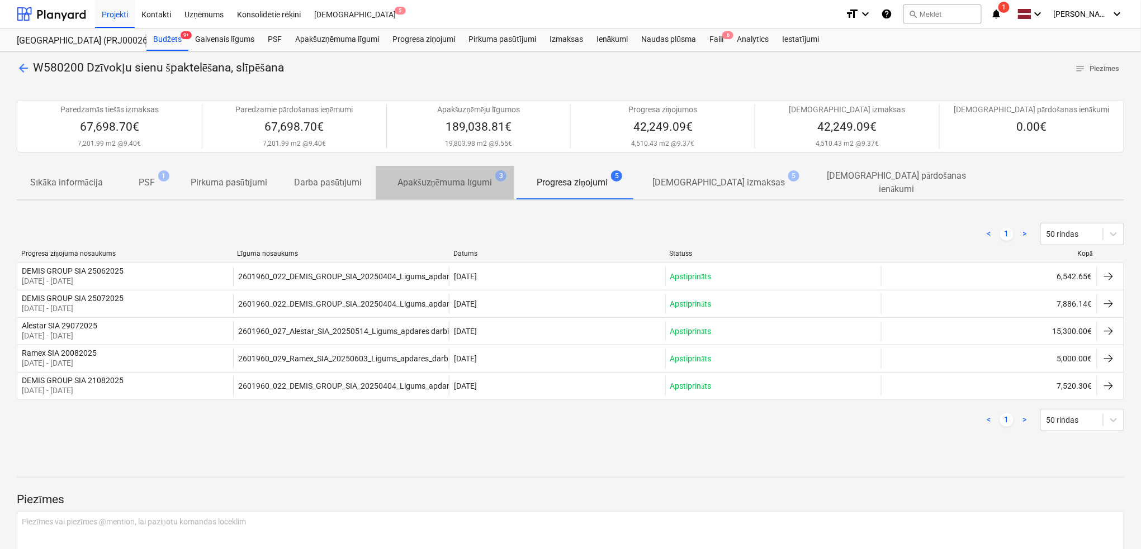
click at [413, 184] on p "Apakšuzņēmuma līgumi" at bounding box center [445, 182] width 94 height 13
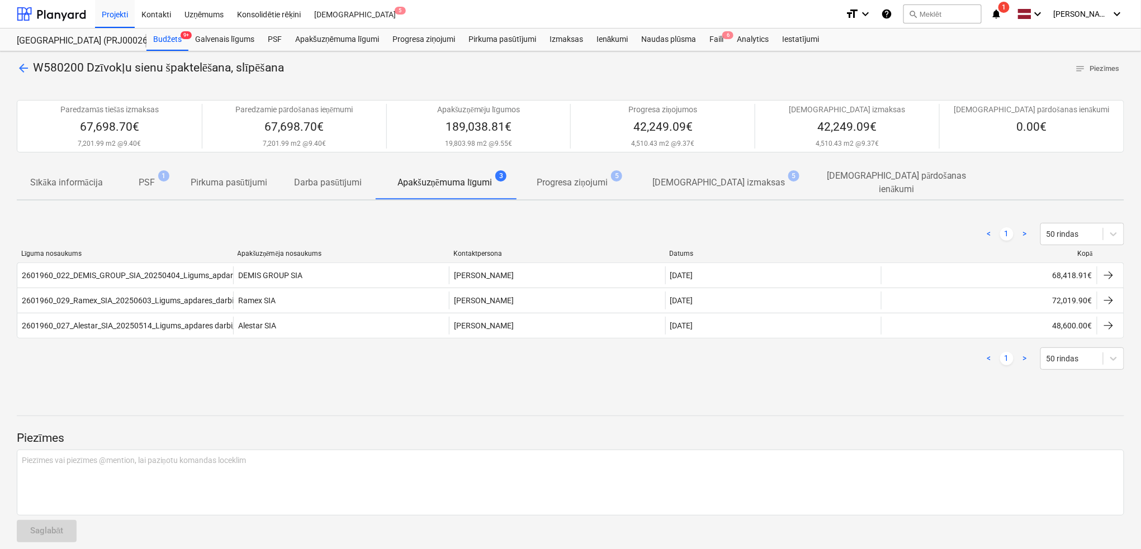
click at [143, 181] on p "PSF" at bounding box center [147, 182] width 16 height 13
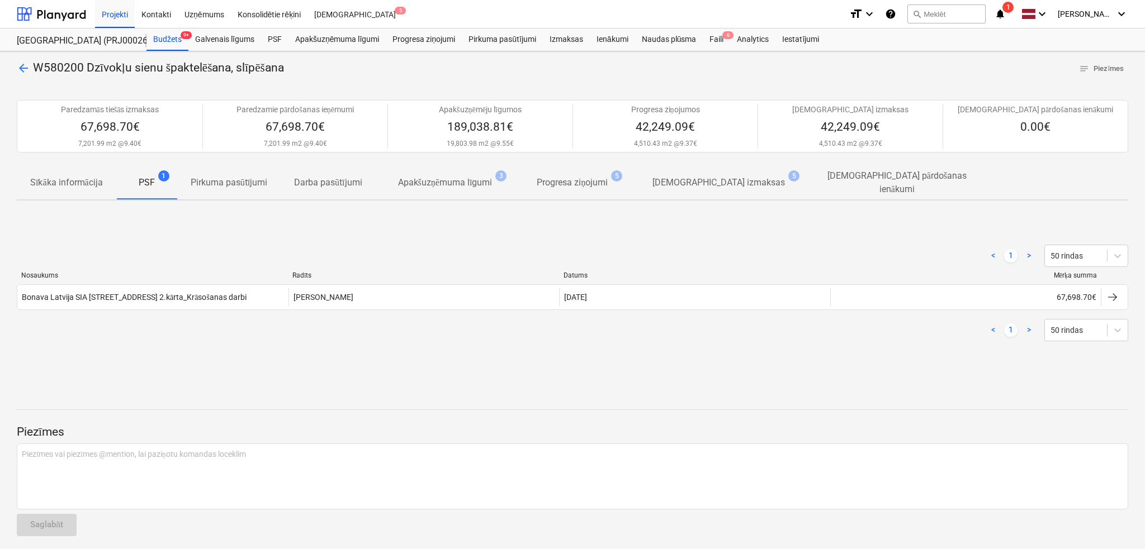
click at [22, 75] on span "arrow_back" at bounding box center [23, 67] width 13 height 13
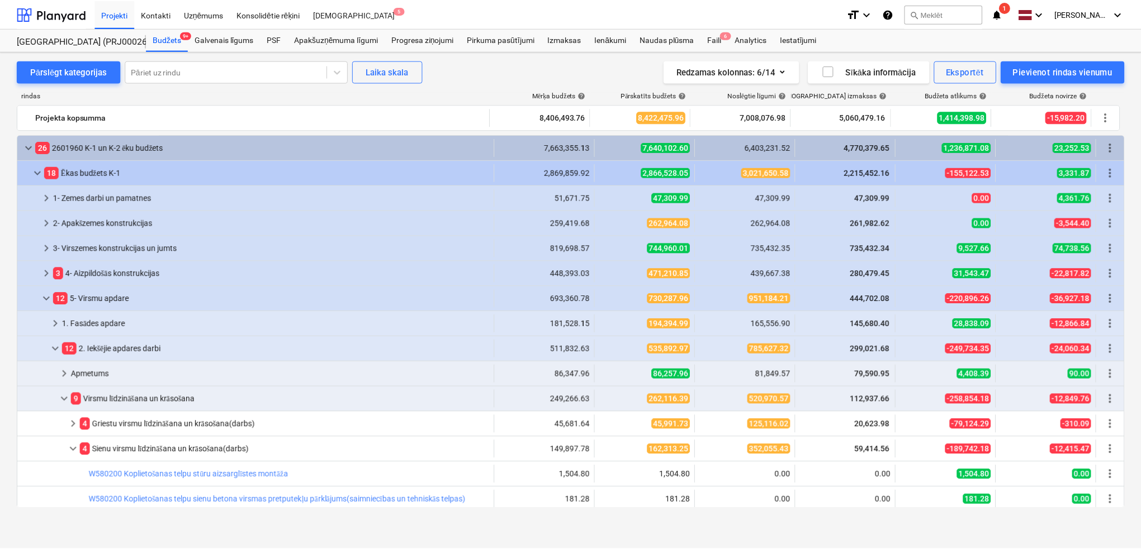
scroll to position [298, 0]
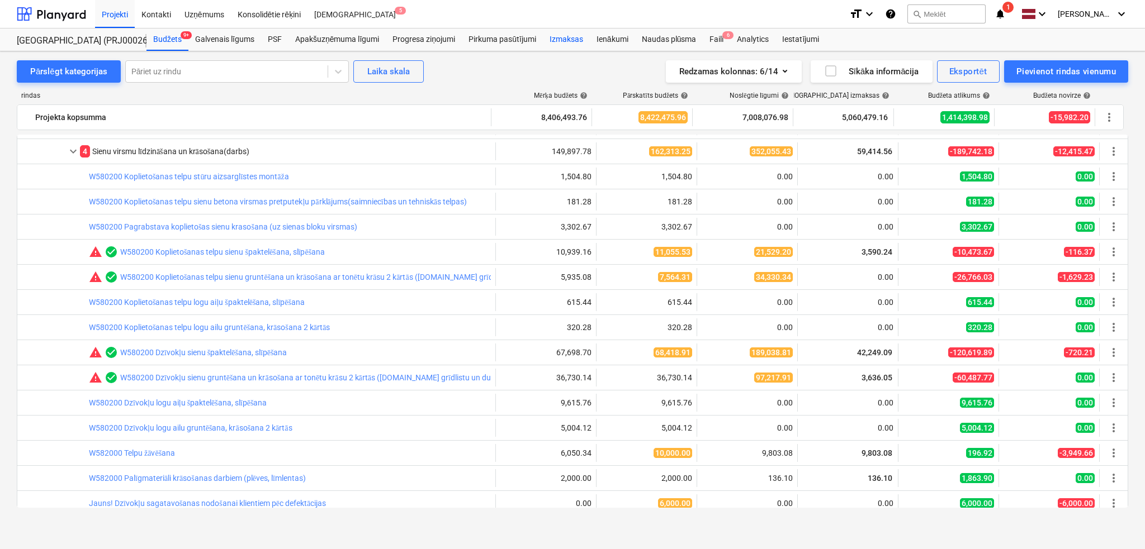
click at [565, 40] on div "Izmaksas" at bounding box center [566, 40] width 47 height 22
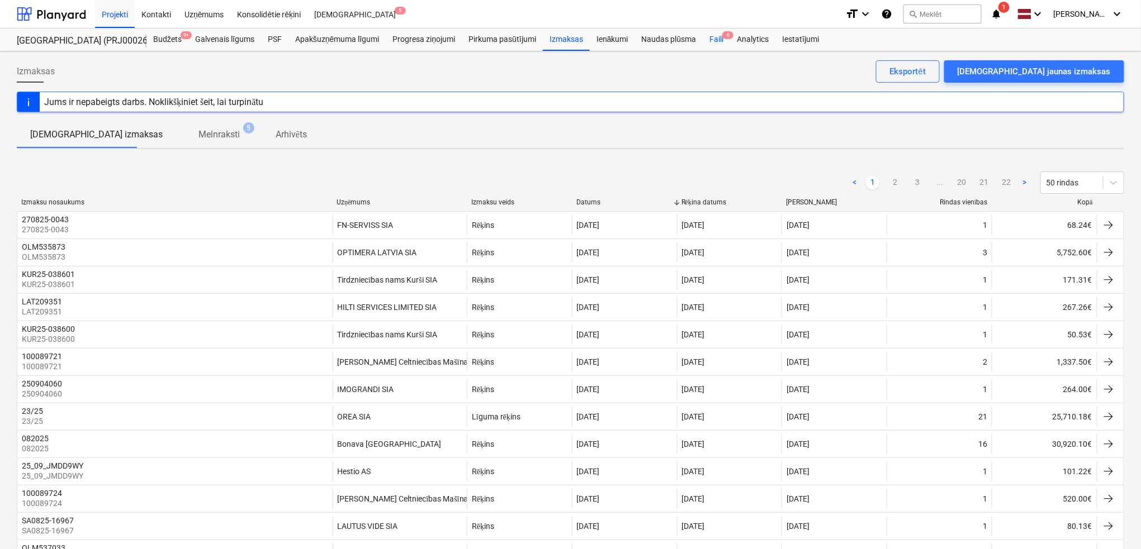
click at [721, 35] on div "Faili 6" at bounding box center [716, 40] width 27 height 22
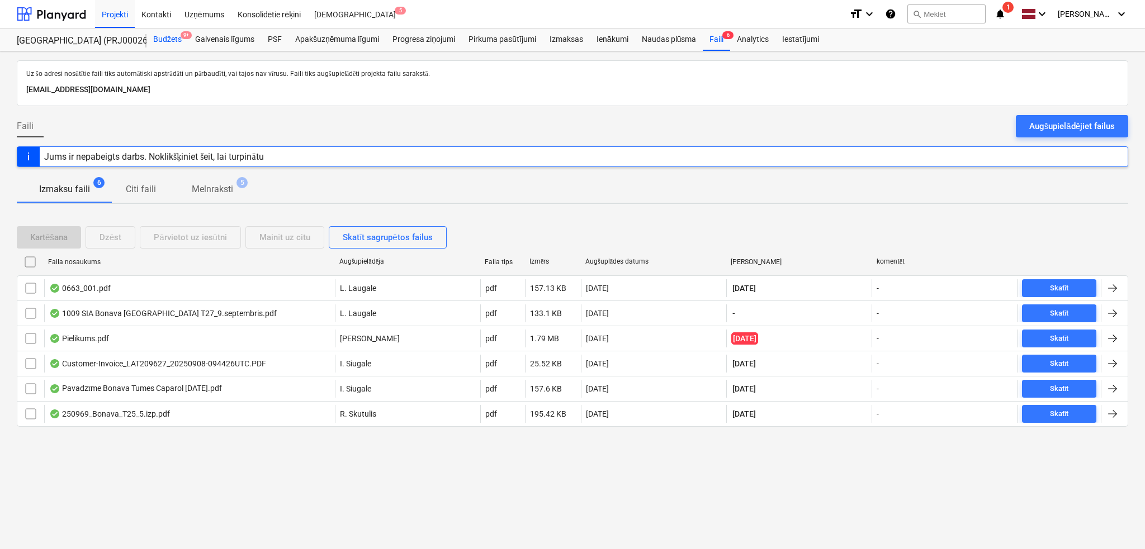
click at [172, 31] on div "Budžets 9+" at bounding box center [167, 40] width 42 height 22
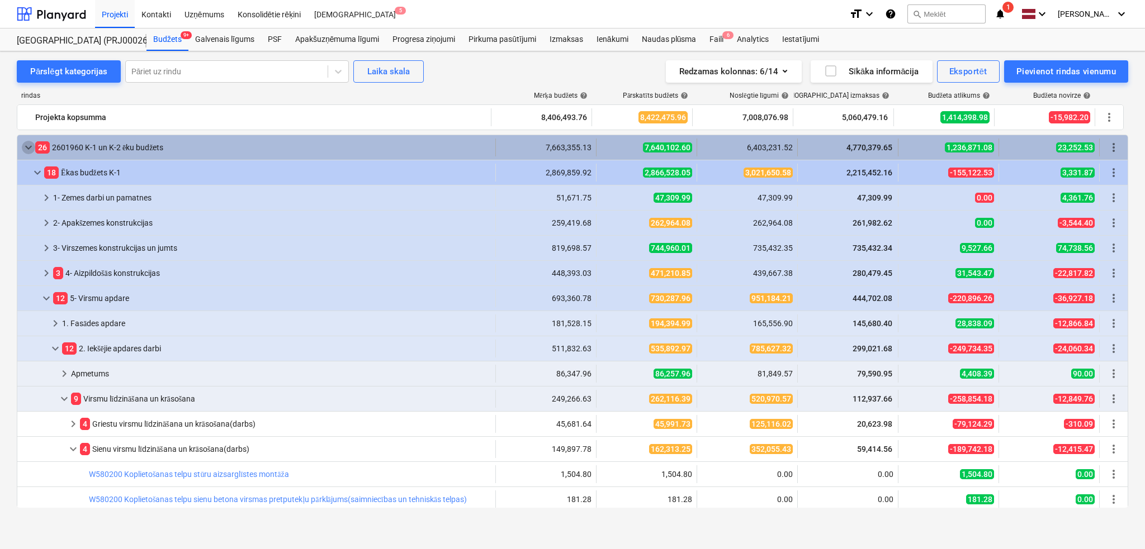
click at [22, 146] on span "keyboard_arrow_down" at bounding box center [28, 147] width 13 height 13
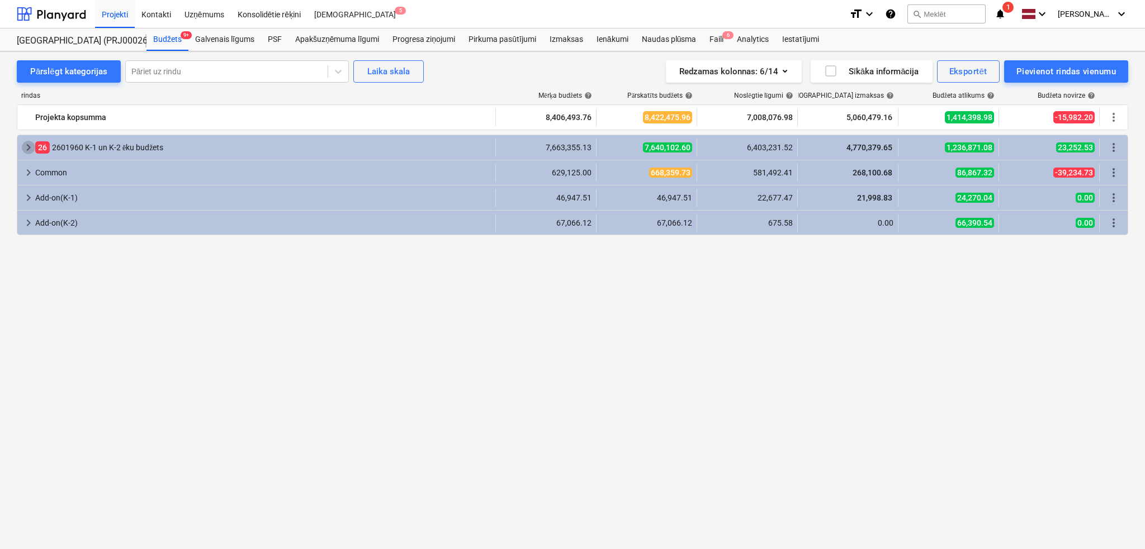
click at [22, 146] on span "keyboard_arrow_right" at bounding box center [28, 147] width 13 height 13
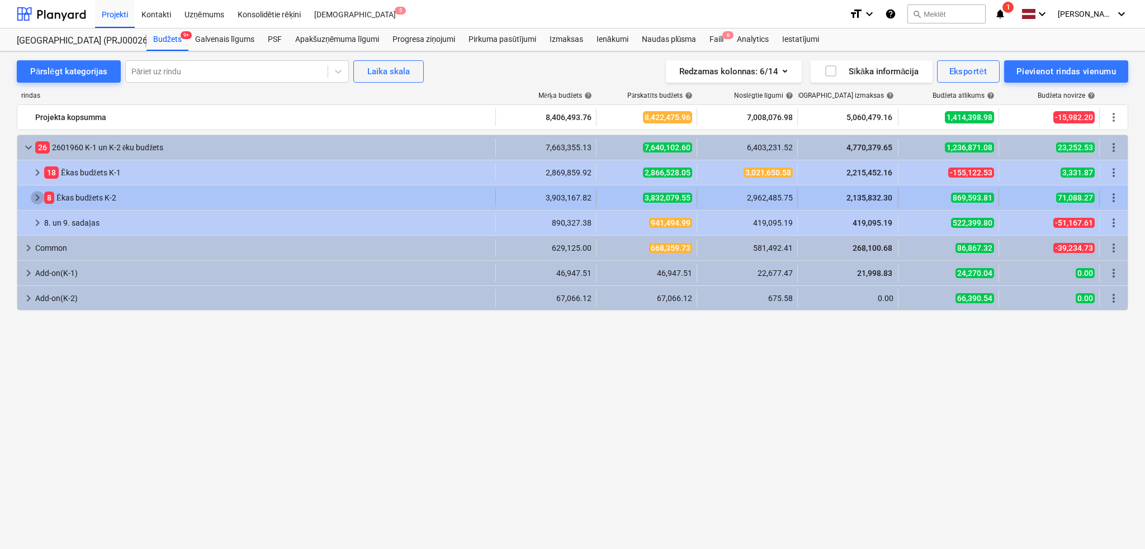
click at [37, 201] on span "keyboard_arrow_right" at bounding box center [37, 197] width 13 height 13
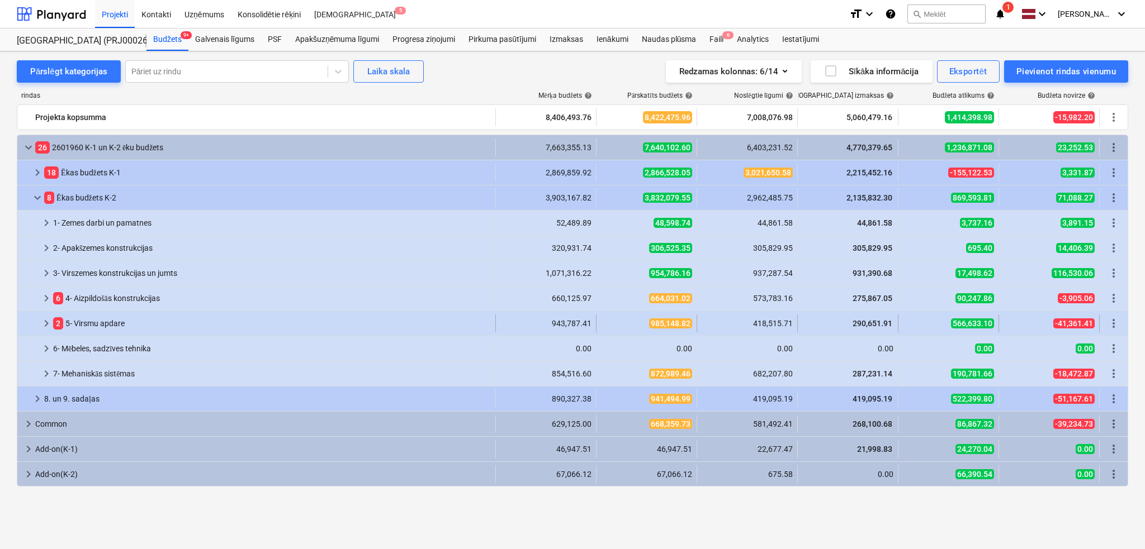
click at [49, 323] on span "keyboard_arrow_right" at bounding box center [46, 323] width 13 height 13
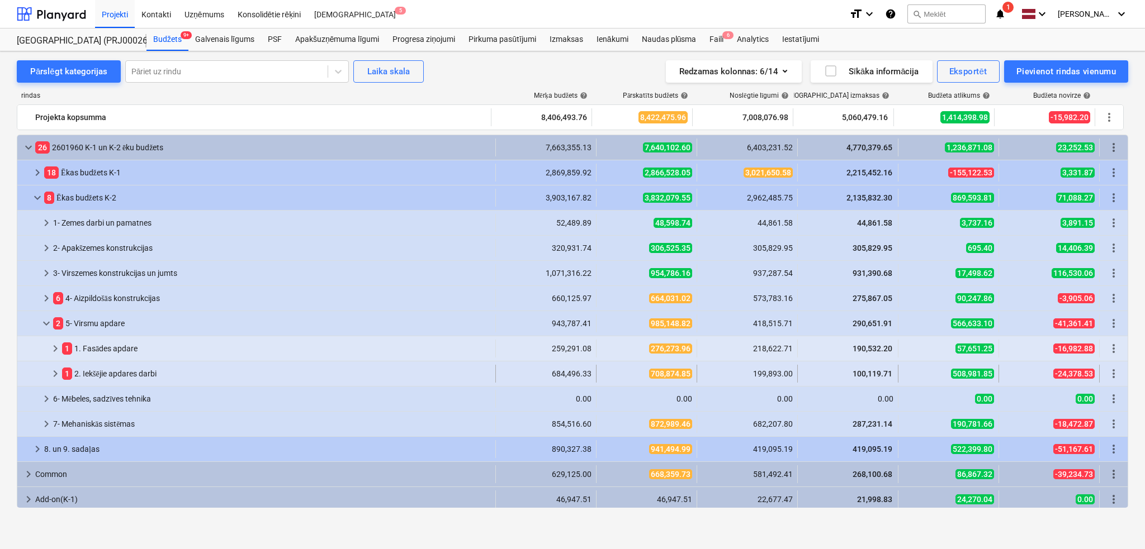
click at [56, 376] on span "keyboard_arrow_right" at bounding box center [55, 373] width 13 height 13
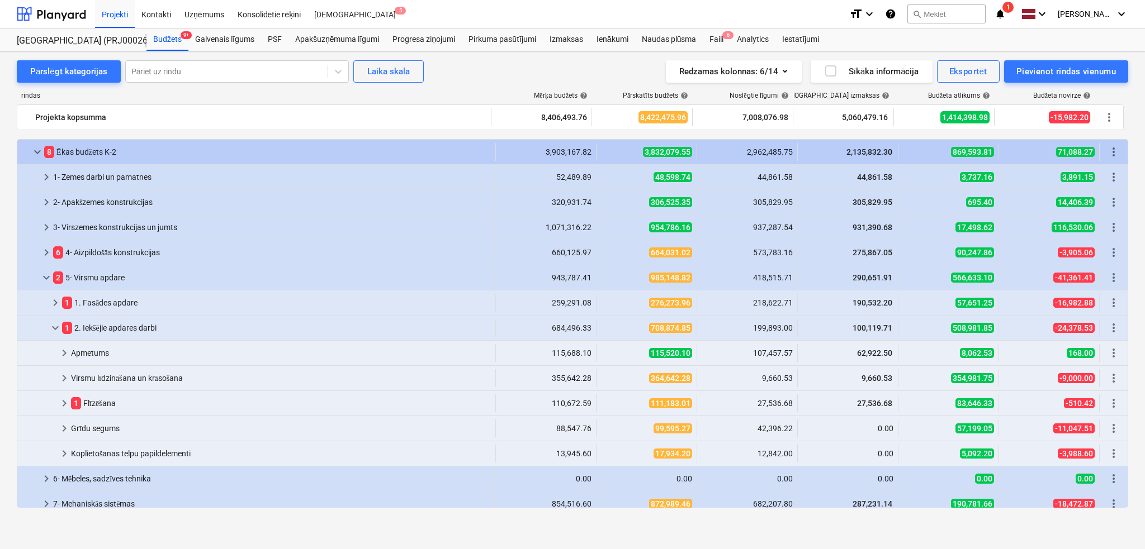
scroll to position [99, 0]
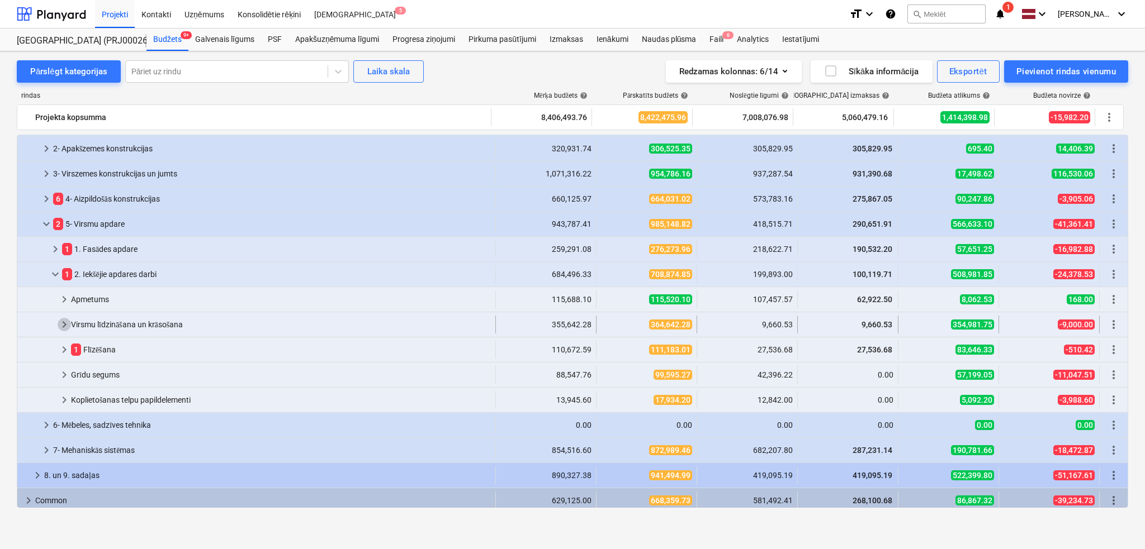
click at [65, 325] on span "keyboard_arrow_right" at bounding box center [64, 324] width 13 height 13
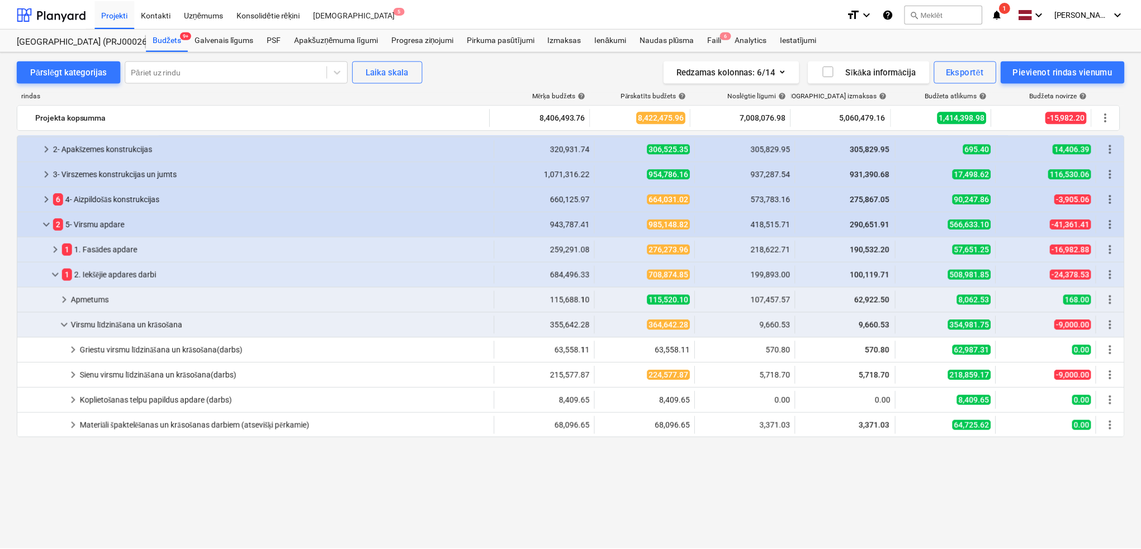
scroll to position [0, 0]
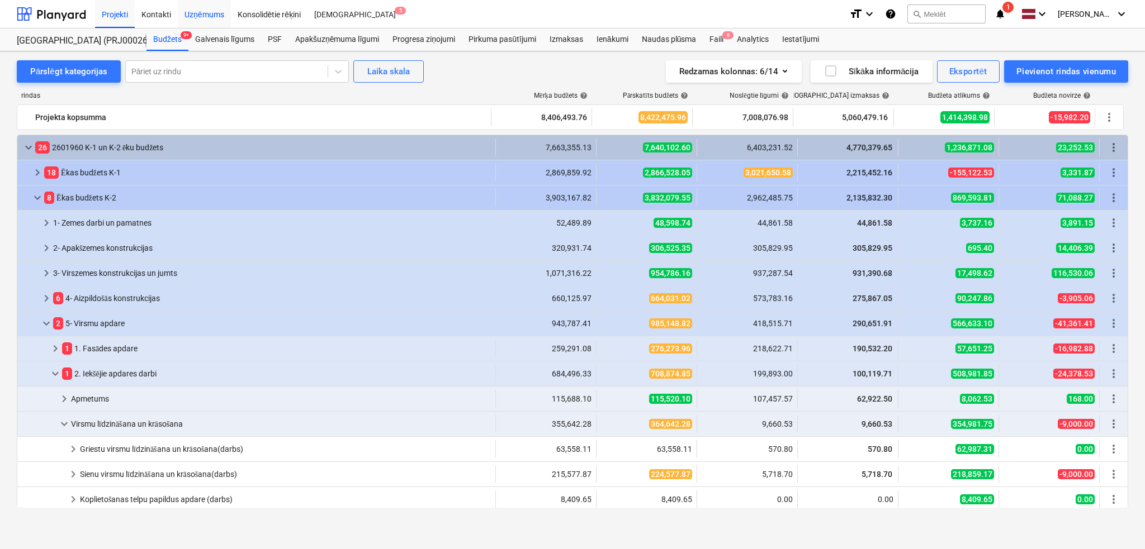
click at [48, 10] on div at bounding box center [51, 14] width 69 height 28
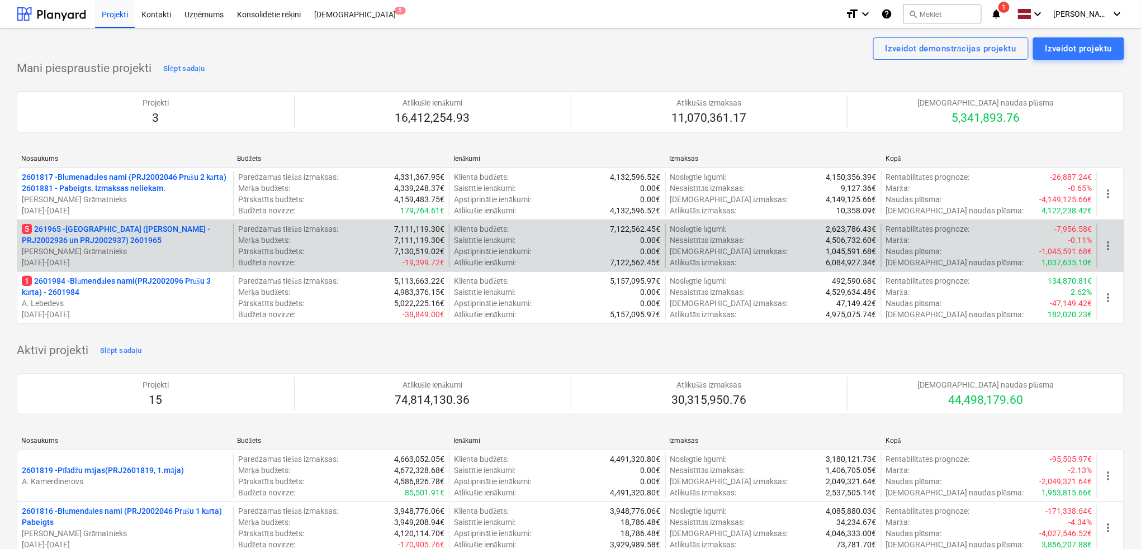
click at [86, 237] on p "5 261965 - [GEOGRAPHIC_DATA] ([PERSON_NAME] - PRJ2002936 un PRJ2002937) 2601965" at bounding box center [125, 235] width 207 height 22
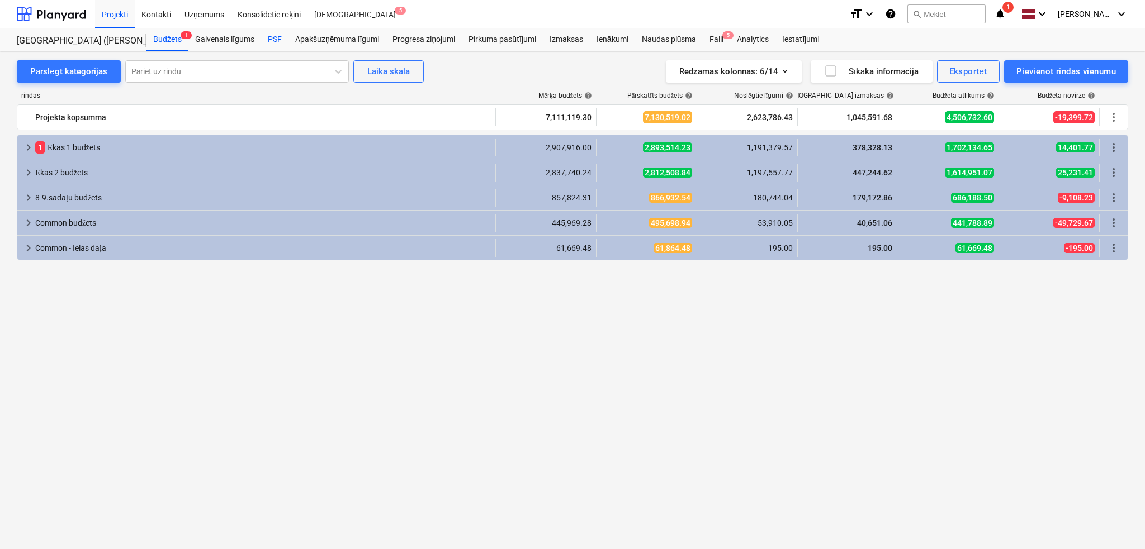
click at [266, 37] on div "PSF" at bounding box center [274, 40] width 27 height 22
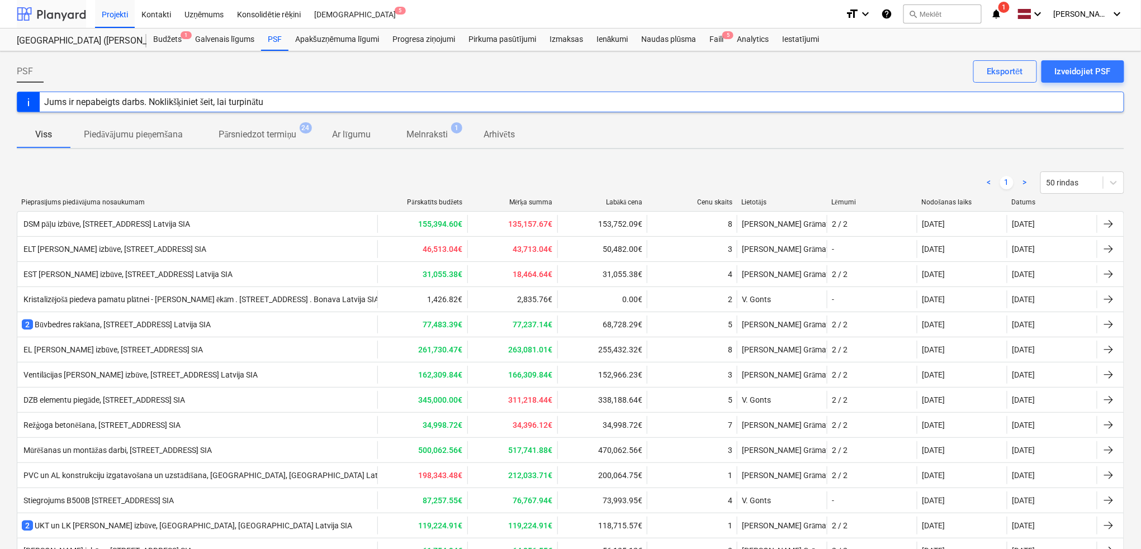
click at [60, 17] on div at bounding box center [51, 14] width 69 height 28
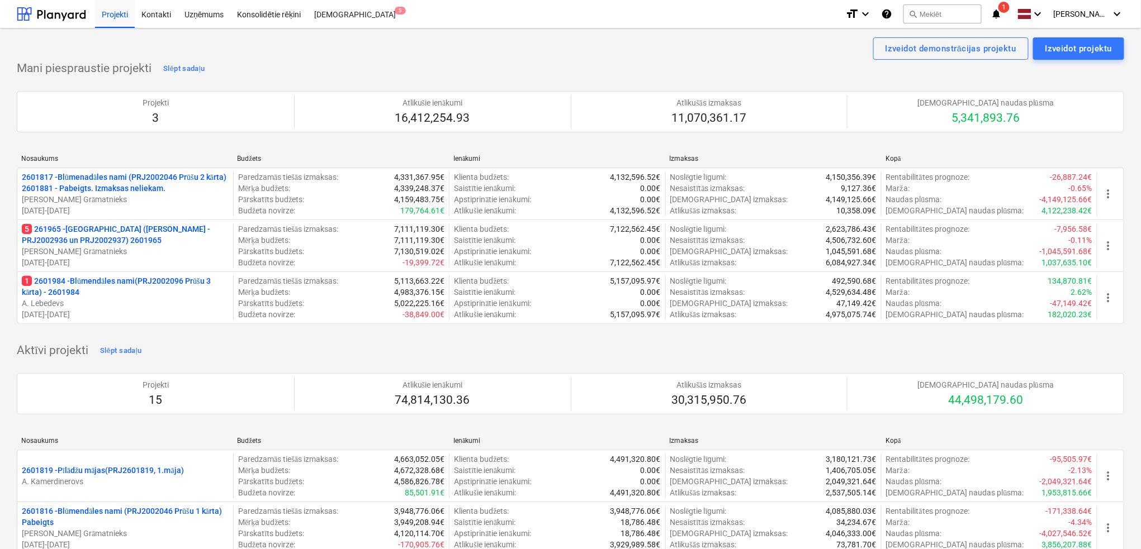
click at [998, 10] on icon "notifications" at bounding box center [996, 13] width 11 height 13
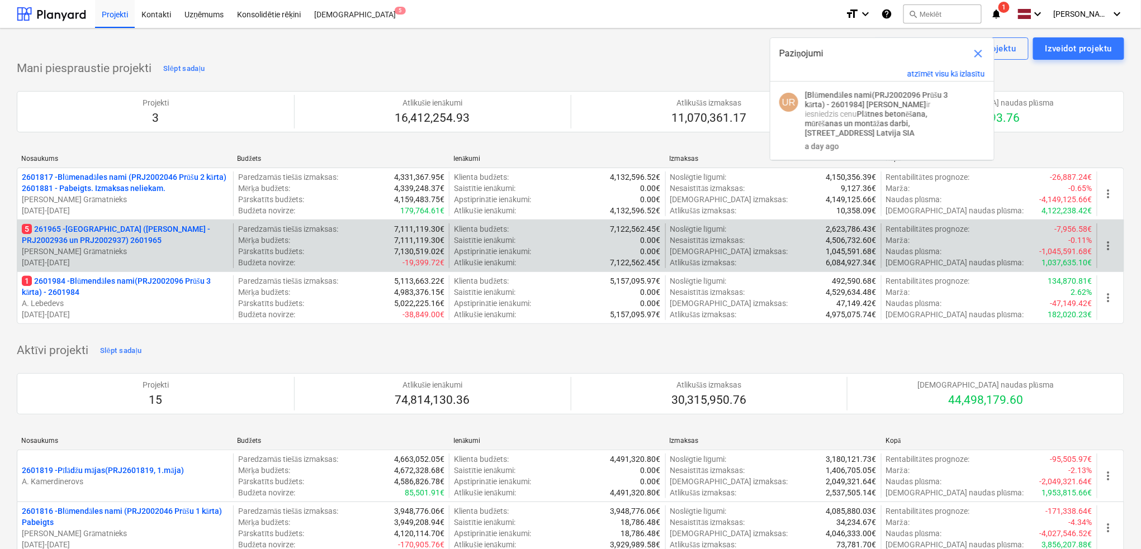
click at [97, 243] on p "5 261965 - [GEOGRAPHIC_DATA] ([PERSON_NAME] - PRJ2002936 un PRJ2002937) 2601965" at bounding box center [125, 235] width 207 height 22
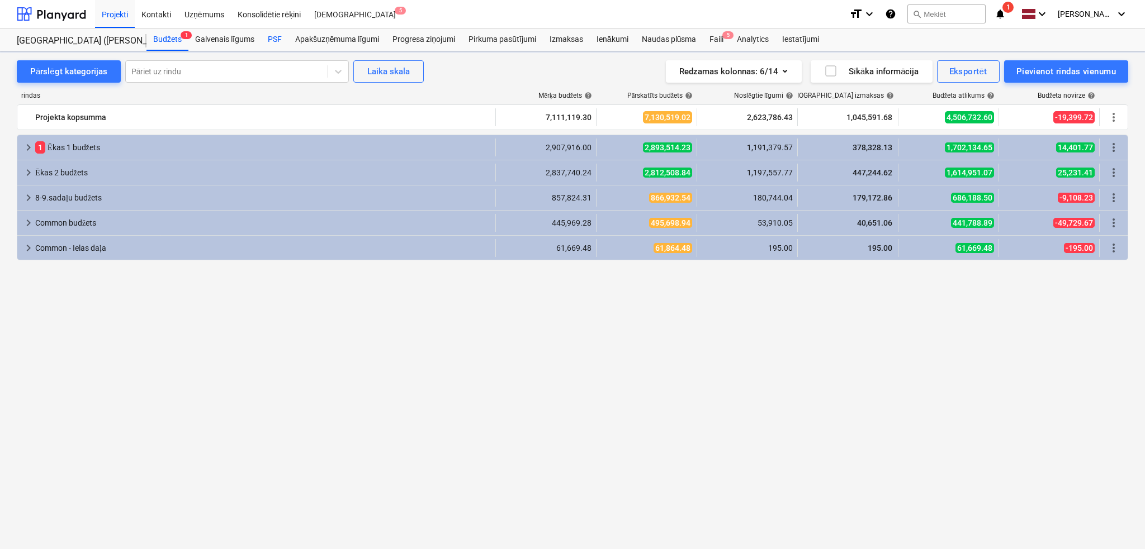
click at [283, 42] on div "PSF" at bounding box center [274, 40] width 27 height 22
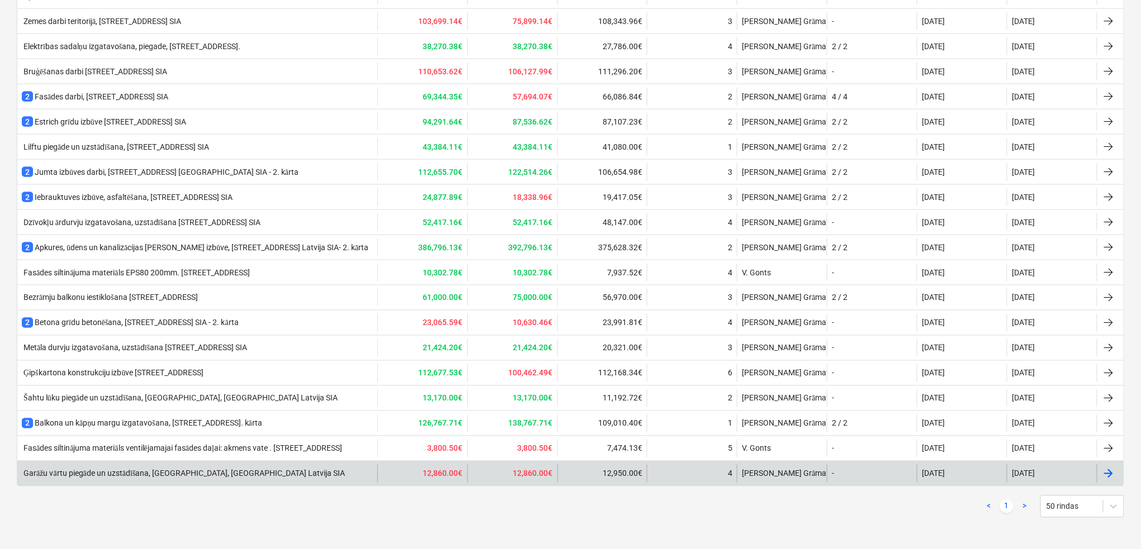
scroll to position [159, 0]
